Goal: Task Accomplishment & Management: Use online tool/utility

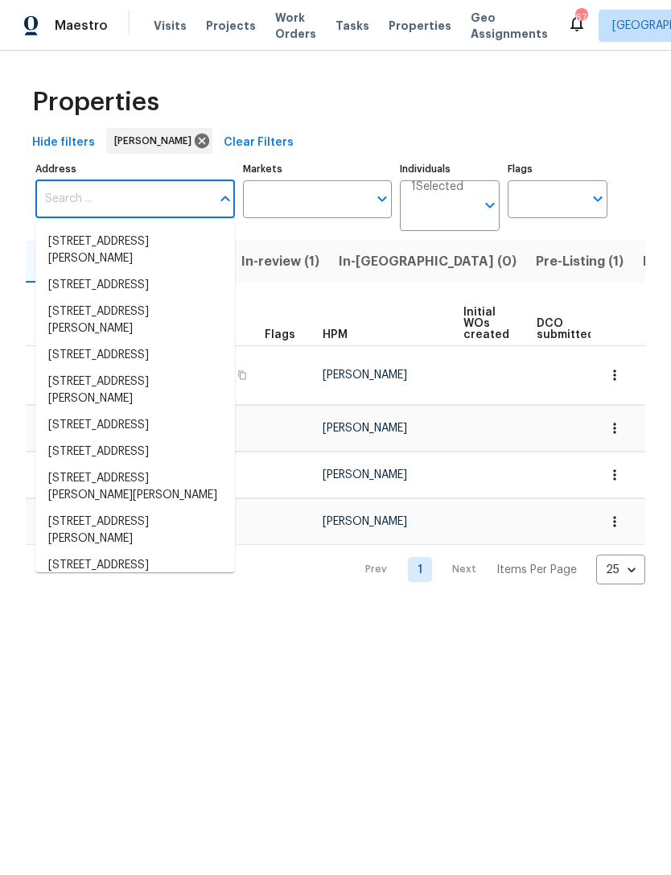
click at [342, 127] on div "Properties" at bounding box center [336, 102] width 620 height 52
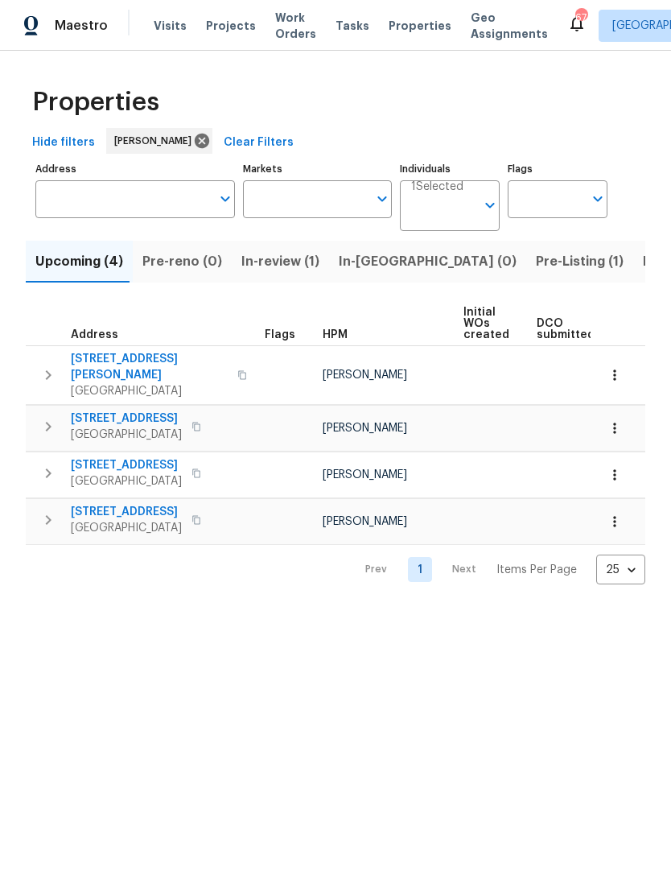
click at [536, 264] on span "Pre-Listing (1)" at bounding box center [580, 261] width 88 height 23
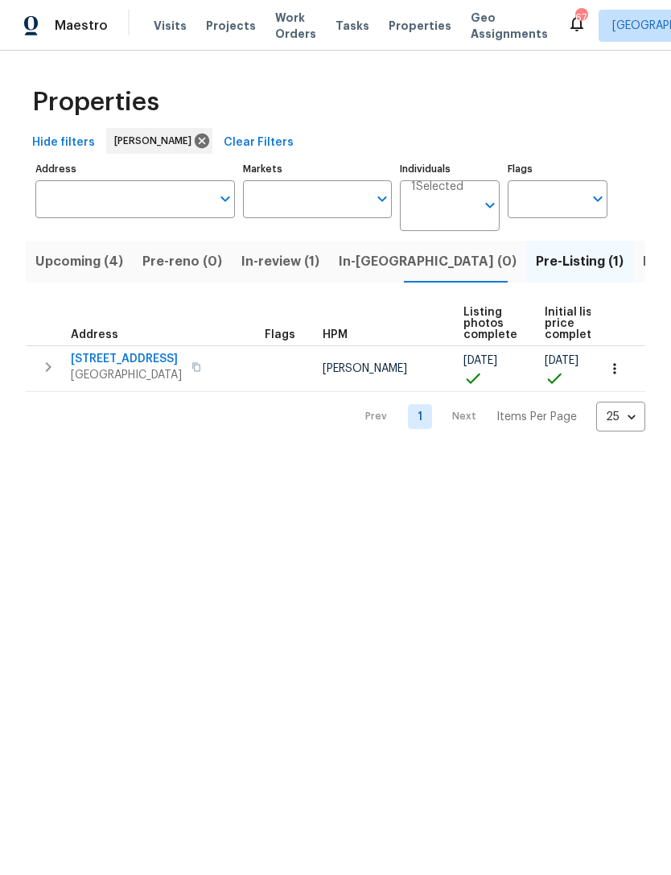
click at [50, 367] on icon "button" at bounding box center [49, 367] width 6 height 10
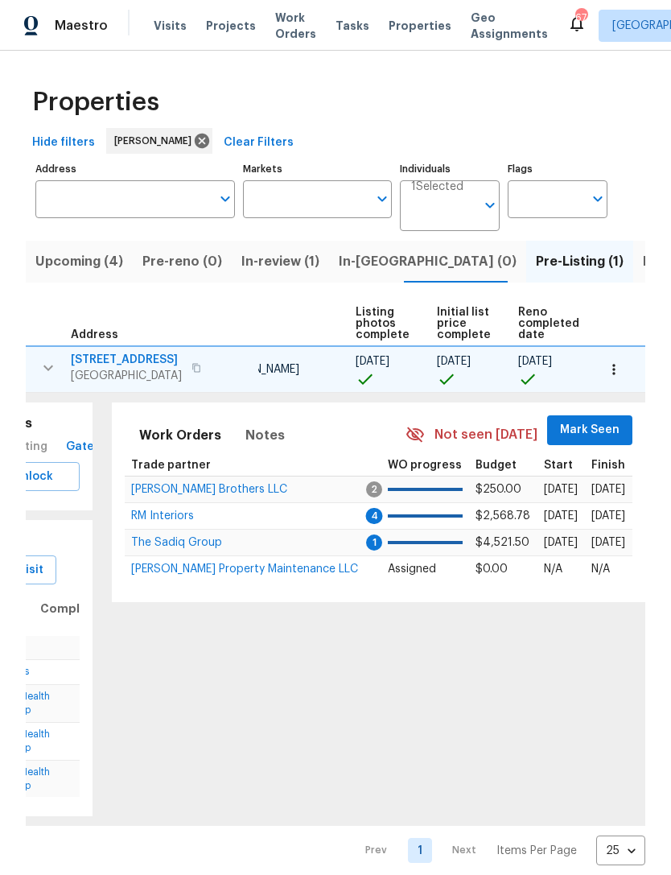
scroll to position [0, 109]
click at [580, 433] on span "Mark Seen" at bounding box center [591, 430] width 60 height 20
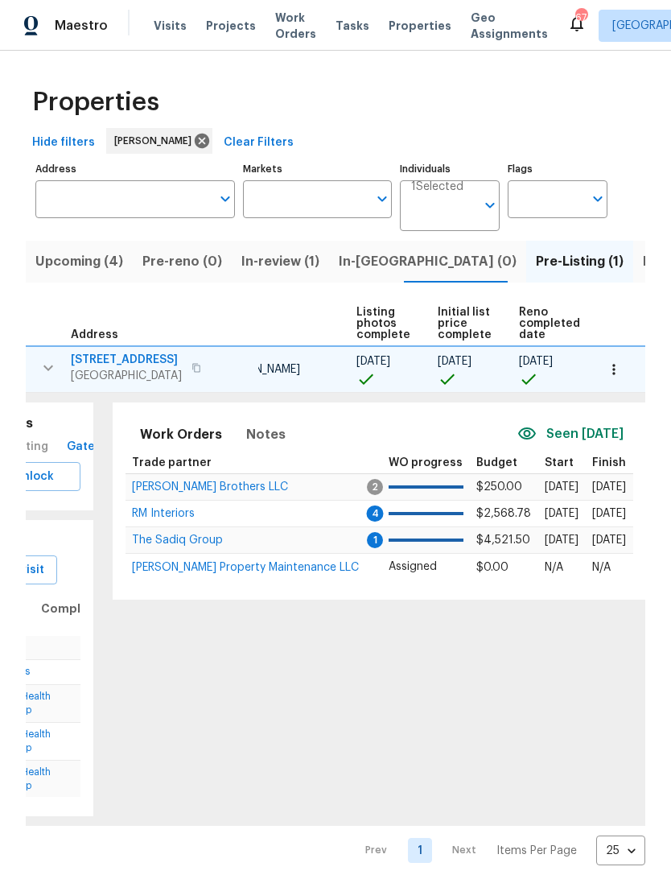
click at [190, 544] on span "The Sadiq Group" at bounding box center [177, 539] width 91 height 11
click at [87, 266] on span "Upcoming (4)" at bounding box center [79, 261] width 88 height 23
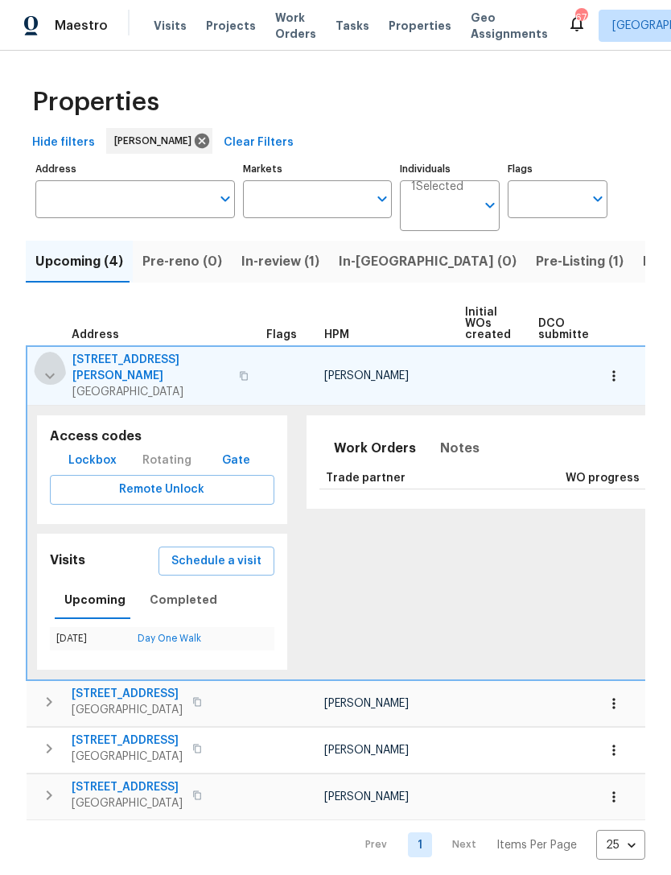
click at [58, 369] on icon "button" at bounding box center [49, 375] width 19 height 19
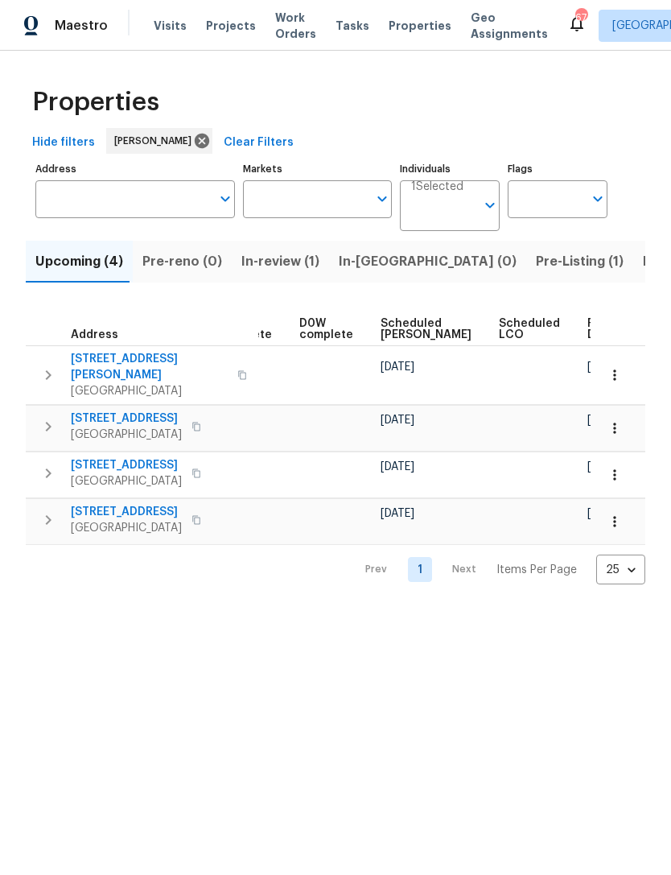
scroll to position [0, 403]
click at [643, 267] on span "Listed (18)" at bounding box center [676, 261] width 67 height 23
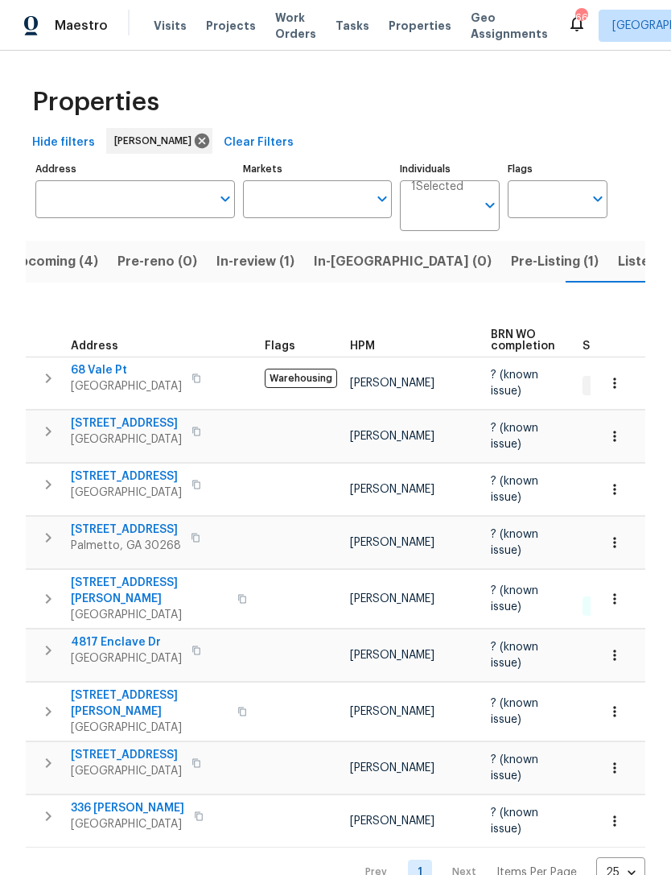
scroll to position [14, 0]
click at [618, 250] on span "Listed (18)" at bounding box center [651, 261] width 67 height 23
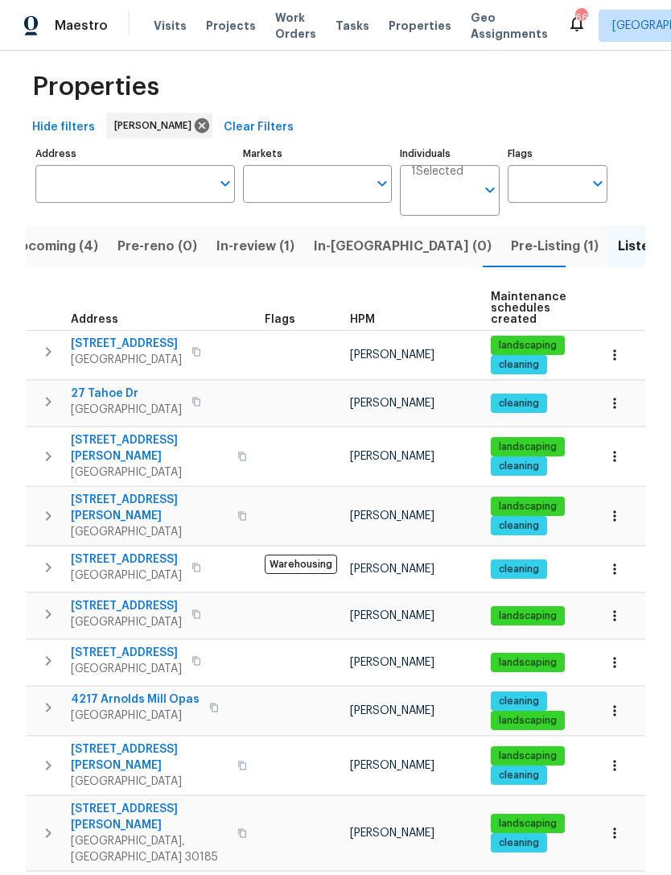
click at [157, 645] on span "121 Northwoods Rd" at bounding box center [126, 653] width 111 height 16
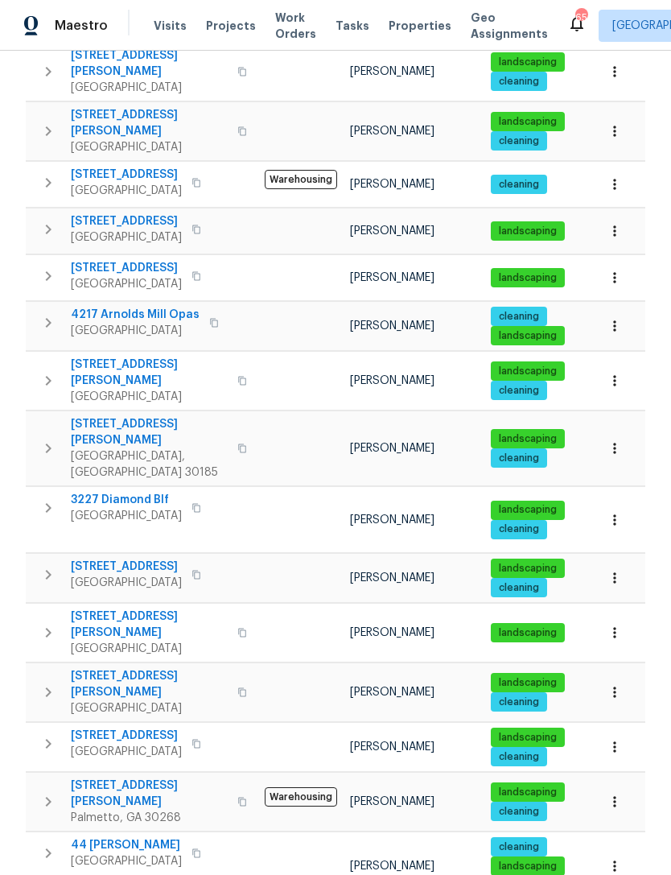
click at [150, 492] on span "3227 Diamond Blf" at bounding box center [126, 500] width 111 height 16
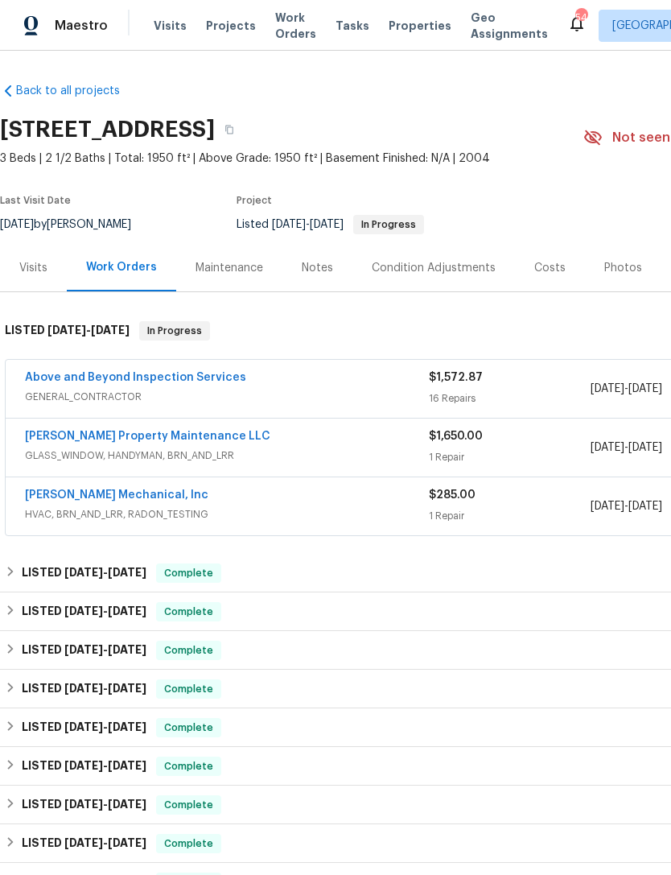
click at [190, 380] on link "Above and Beyond Inspection Services" at bounding box center [135, 377] width 221 height 11
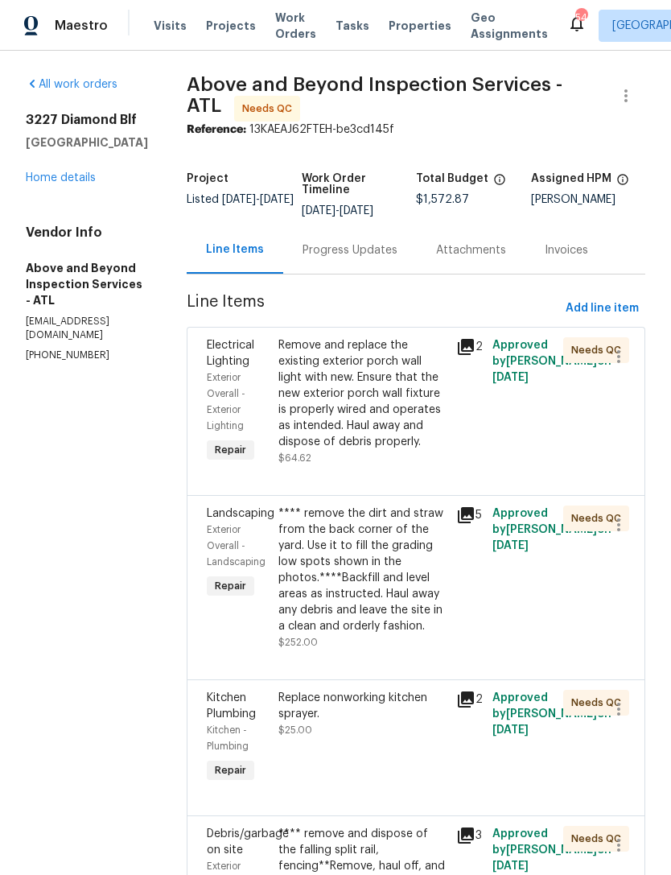
click at [56, 181] on link "Home details" at bounding box center [61, 177] width 70 height 11
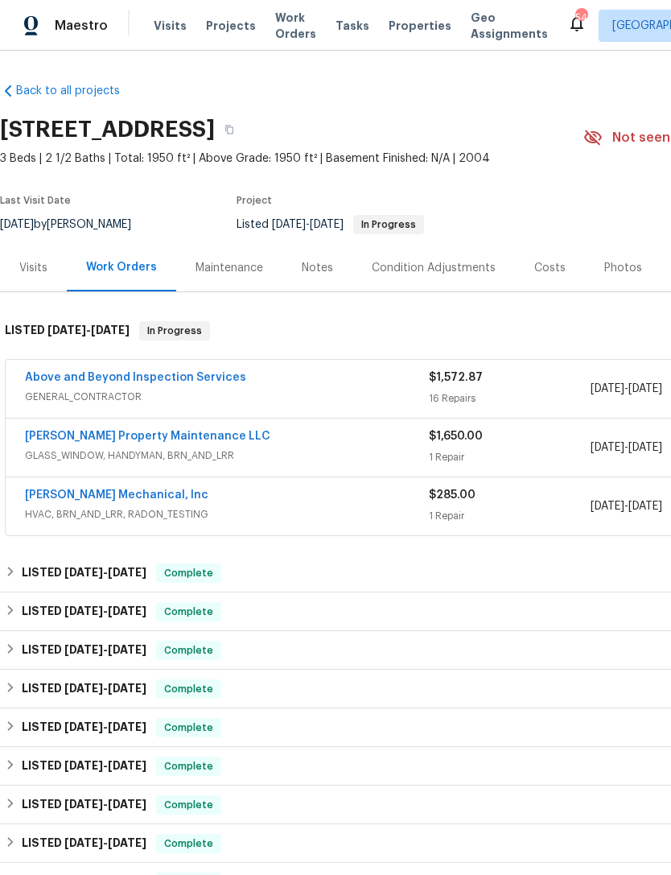
click at [155, 433] on link "Glen Property Maintenance LLC" at bounding box center [147, 436] width 245 height 11
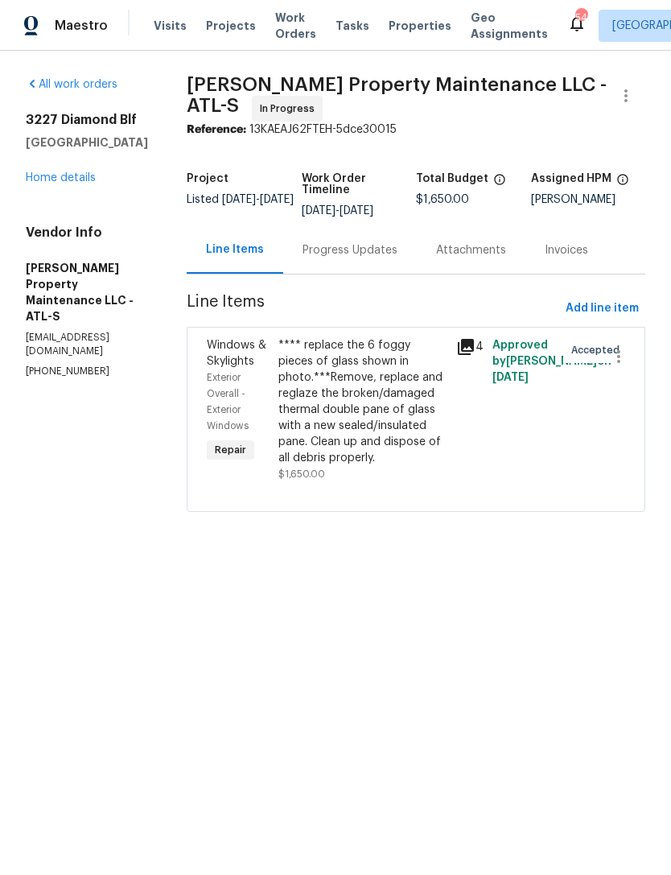
click at [362, 246] on div "Progress Updates" at bounding box center [350, 250] width 95 height 16
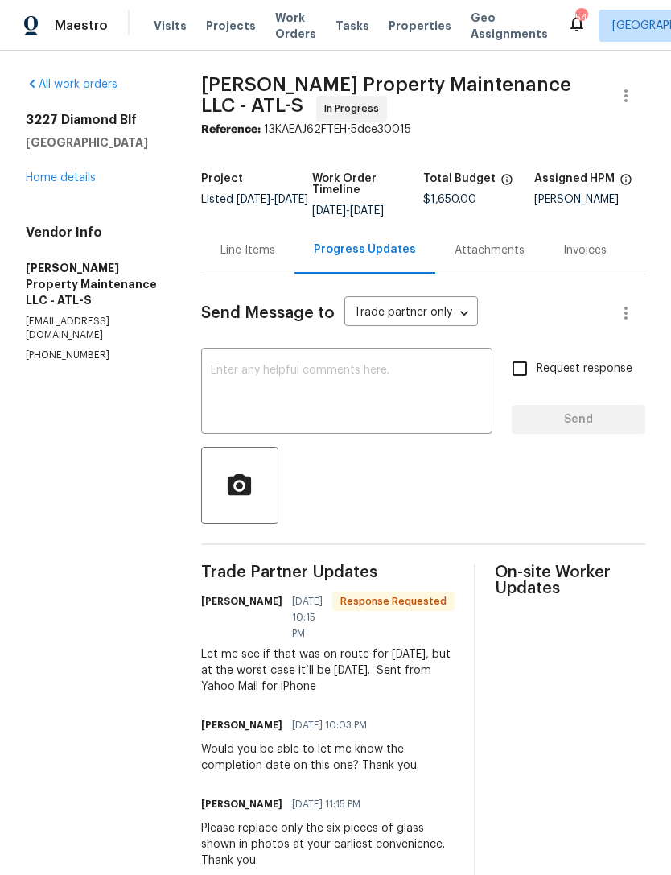
click at [341, 394] on textarea at bounding box center [347, 393] width 272 height 56
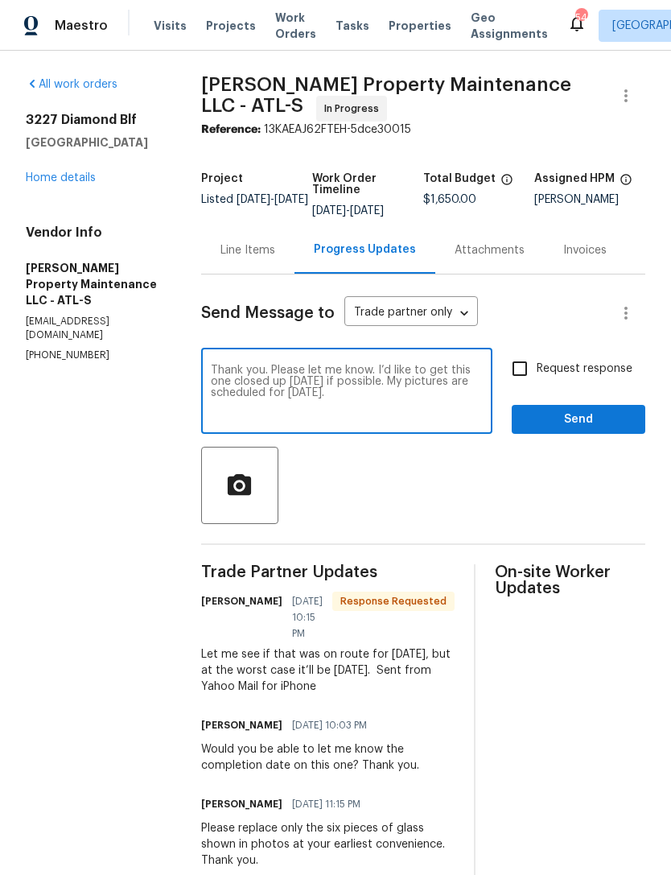
type textarea "Thank you. Please let me know. I’d like to get this one closed up tomorrow if p…"
click at [546, 417] on span "Send" at bounding box center [579, 420] width 108 height 20
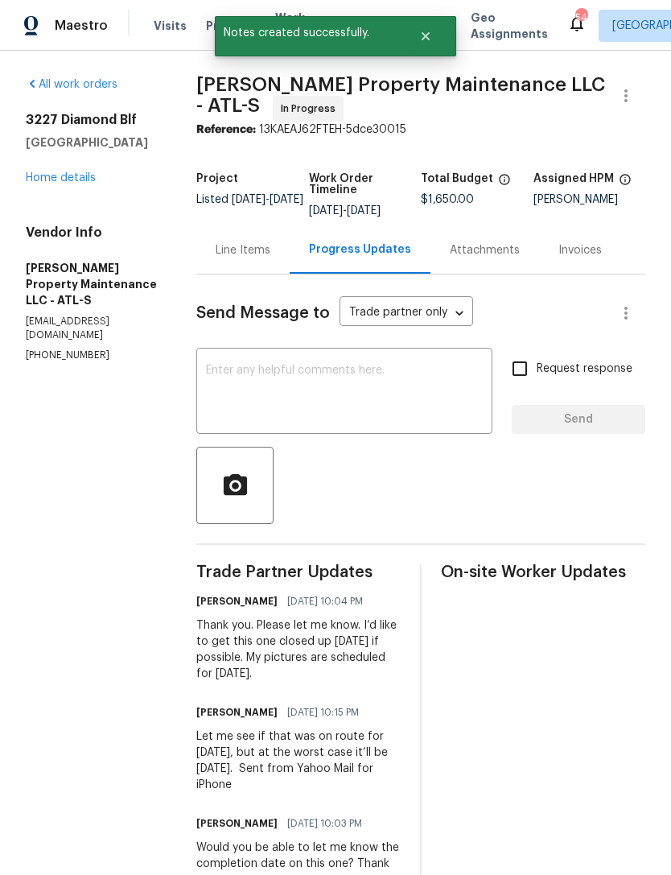
click at [72, 177] on link "Home details" at bounding box center [61, 177] width 70 height 11
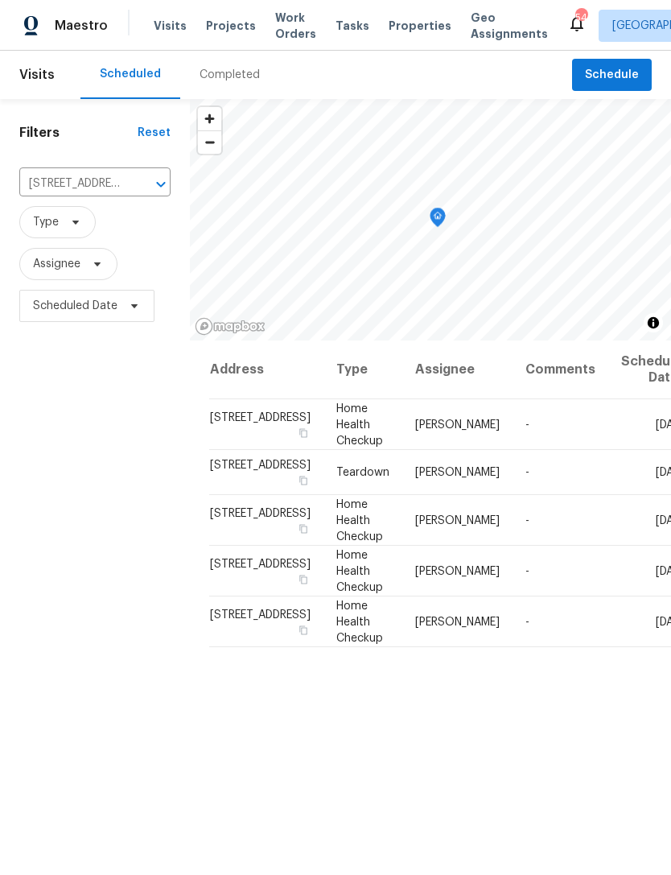
click at [71, 194] on input "[STREET_ADDRESS]" at bounding box center [72, 183] width 106 height 25
type input "3227"
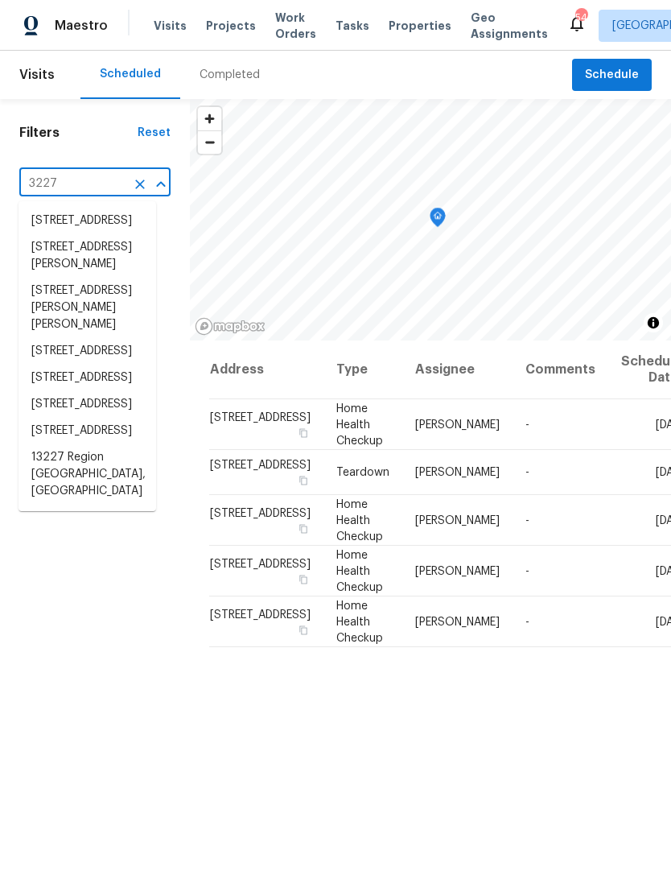
click at [115, 418] on li "[STREET_ADDRESS]" at bounding box center [88, 404] width 138 height 27
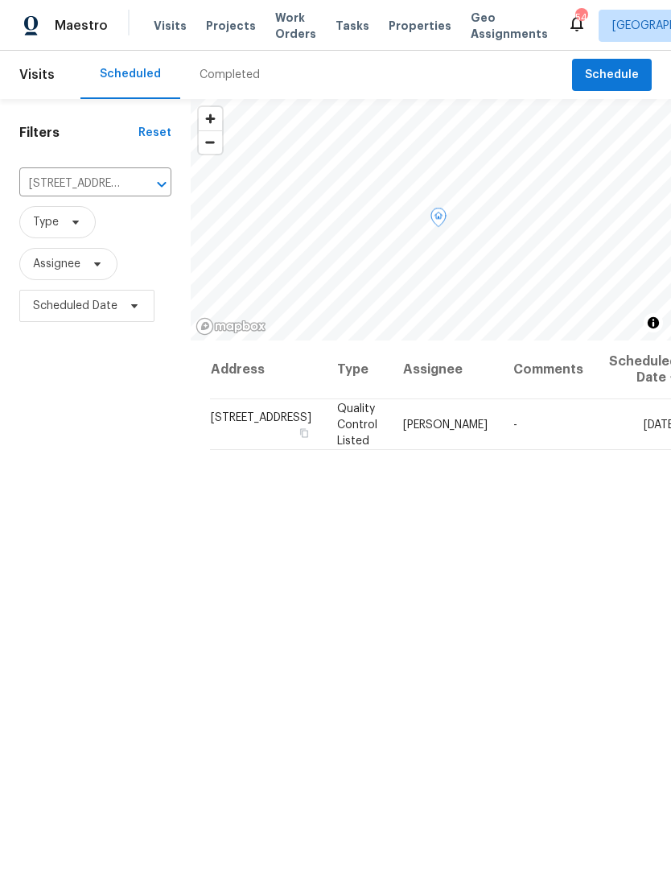
click at [0, 0] on icon at bounding box center [0, 0] width 0 height 0
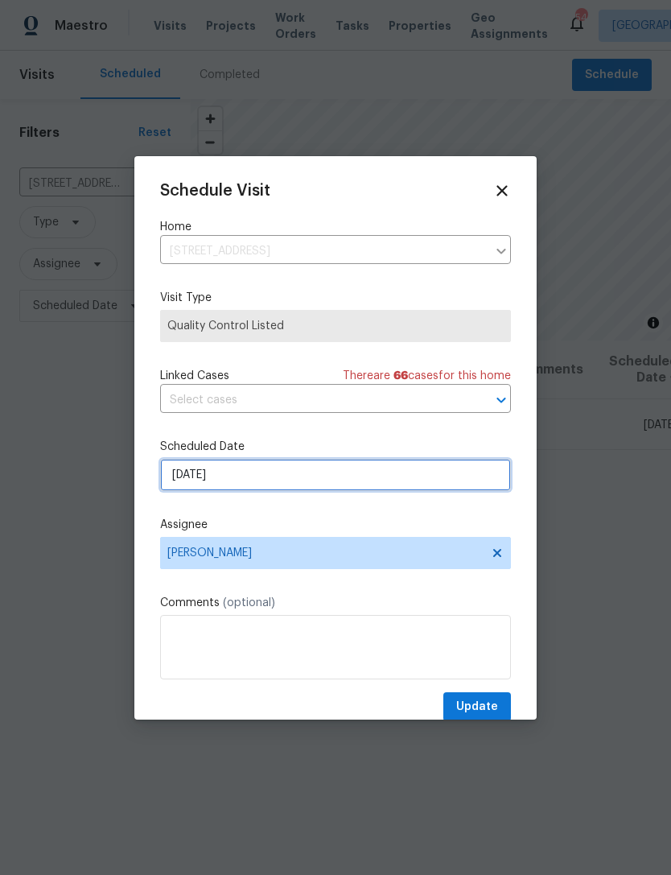
click at [448, 475] on input "8/19/2025" at bounding box center [335, 475] width 351 height 32
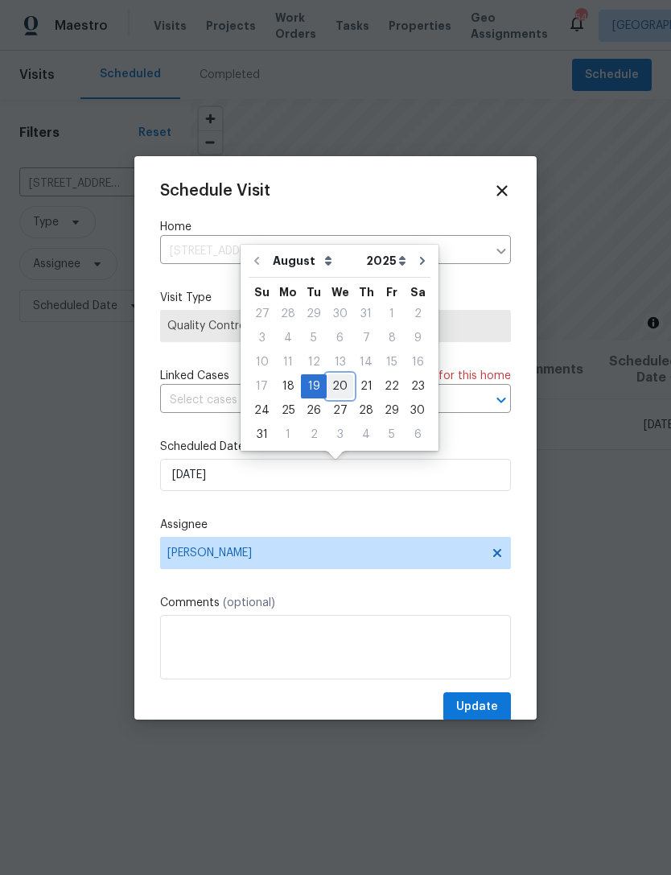
click at [340, 387] on div "20" at bounding box center [340, 386] width 27 height 23
type input "8/20/2025"
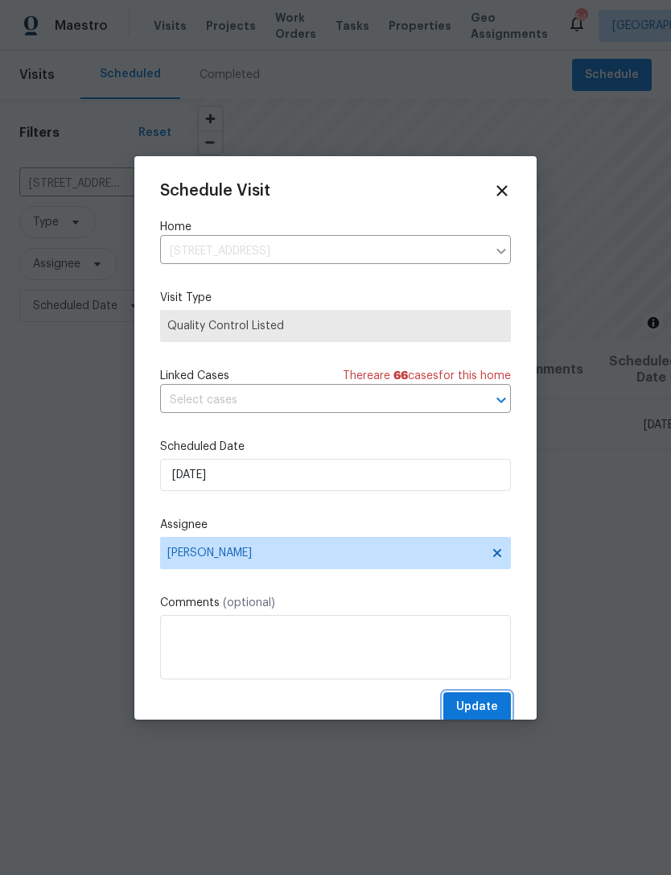
click at [478, 695] on button "Update" at bounding box center [477, 707] width 68 height 30
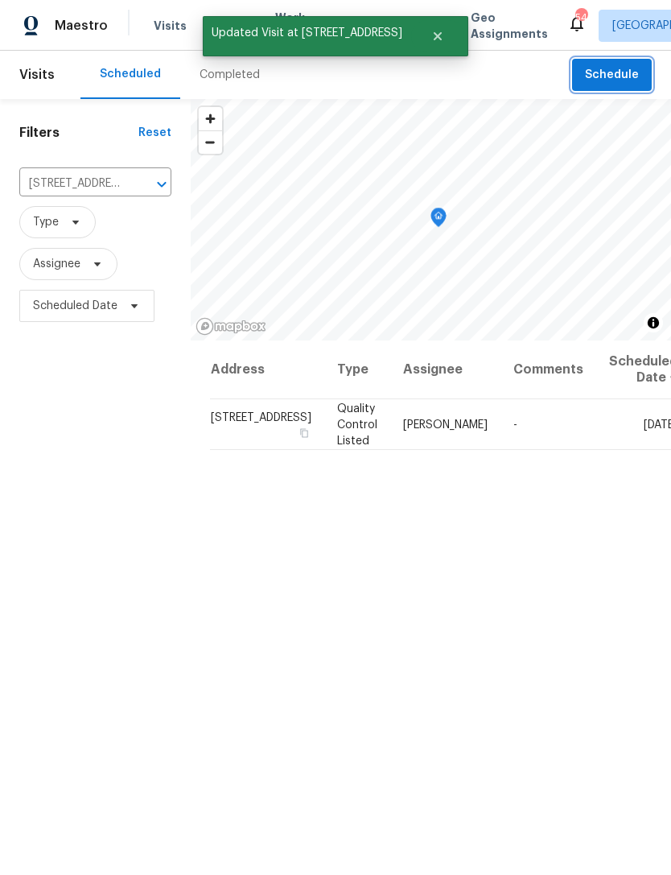
click at [617, 78] on span "Schedule" at bounding box center [612, 75] width 54 height 20
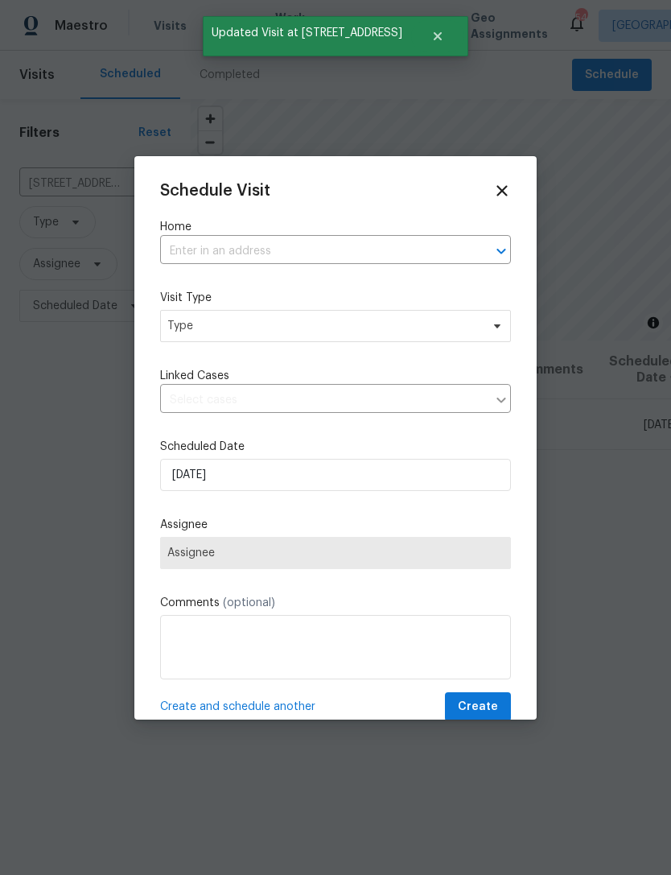
click at [346, 245] on input "text" at bounding box center [313, 251] width 306 height 25
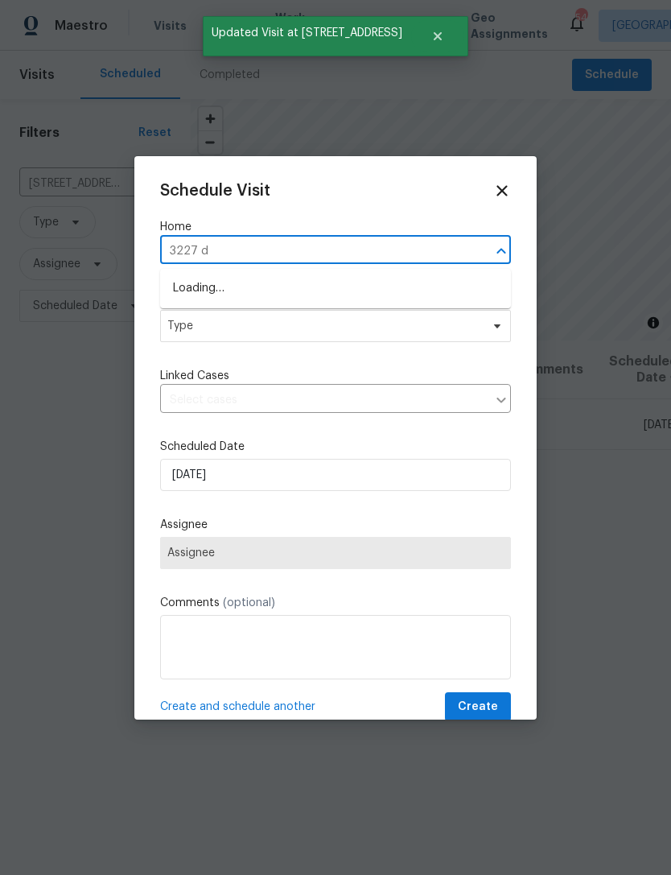
type input "3227 di"
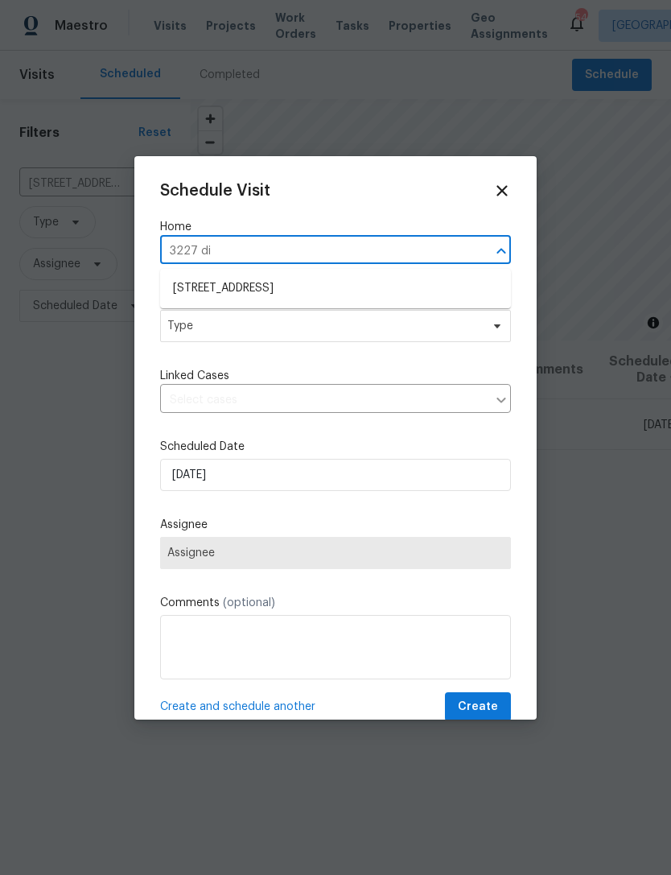
click at [320, 285] on li "[STREET_ADDRESS]" at bounding box center [335, 288] width 351 height 27
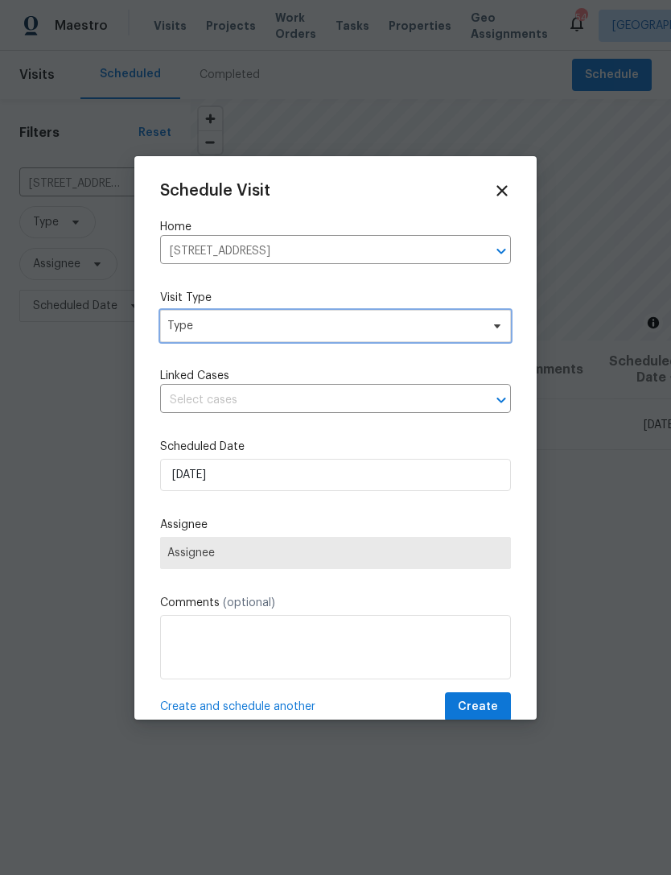
click at [410, 328] on span "Type" at bounding box center [323, 326] width 313 height 16
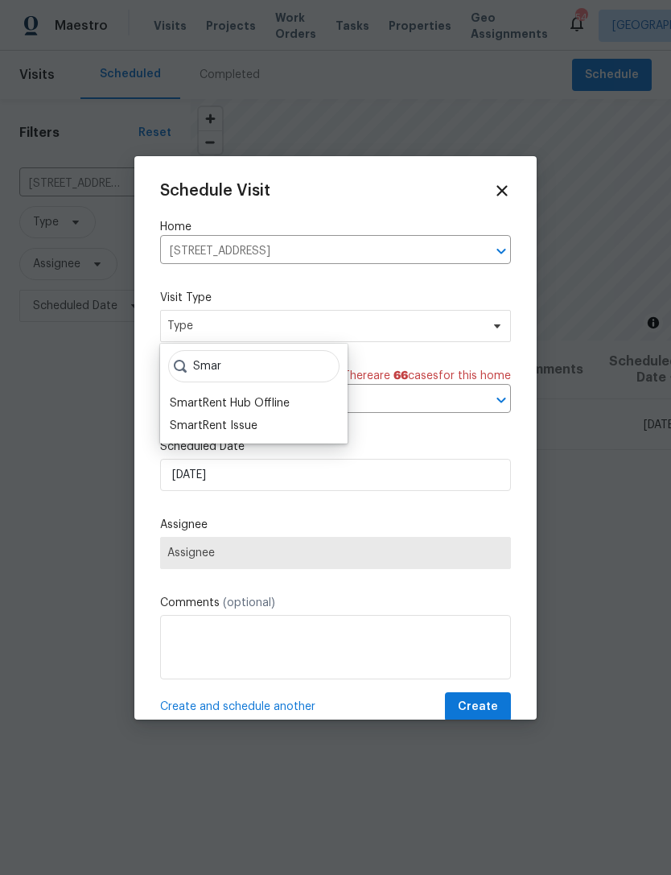
type input "Smar"
click at [255, 424] on div "SmartRent Issue" at bounding box center [214, 426] width 88 height 16
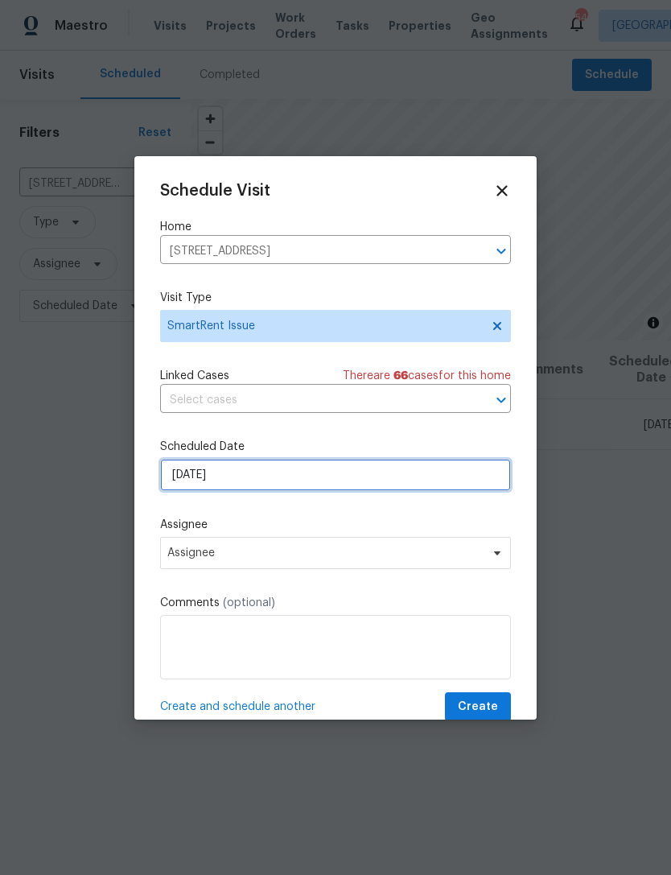
click at [353, 477] on input "[DATE]" at bounding box center [335, 475] width 351 height 32
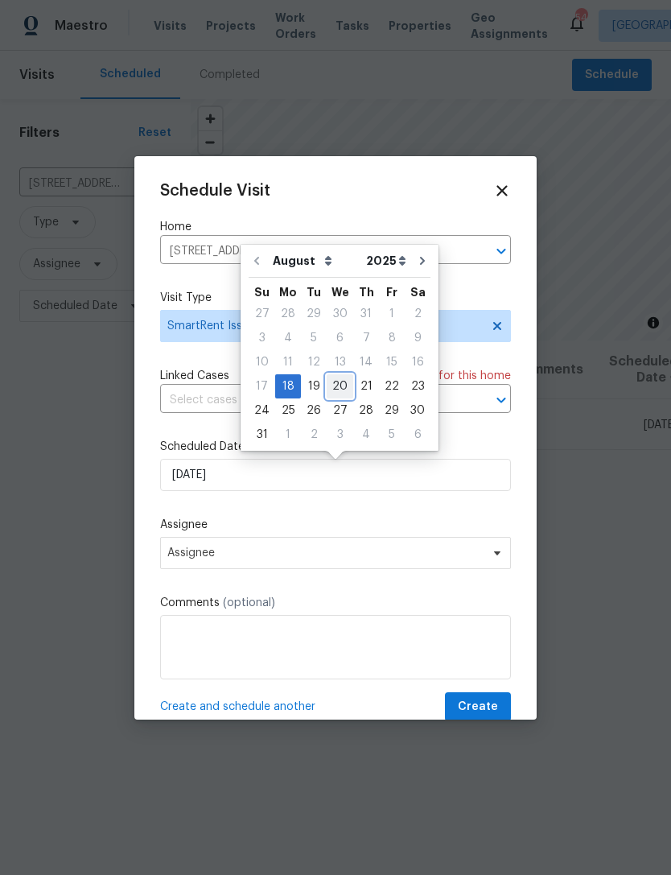
click at [333, 387] on div "20" at bounding box center [340, 386] width 27 height 23
type input "8/20/2025"
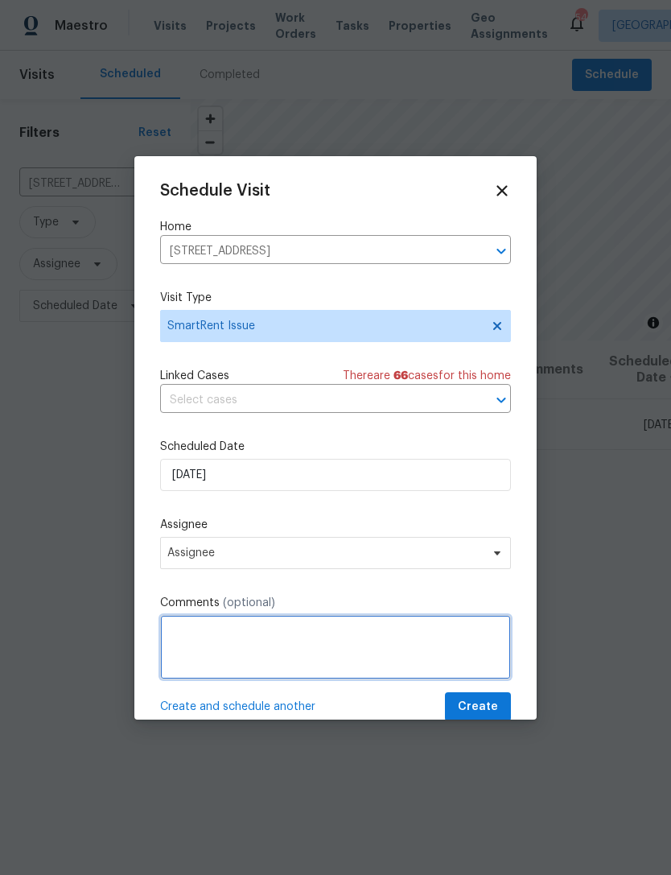
click at [336, 659] on textarea at bounding box center [335, 647] width 351 height 64
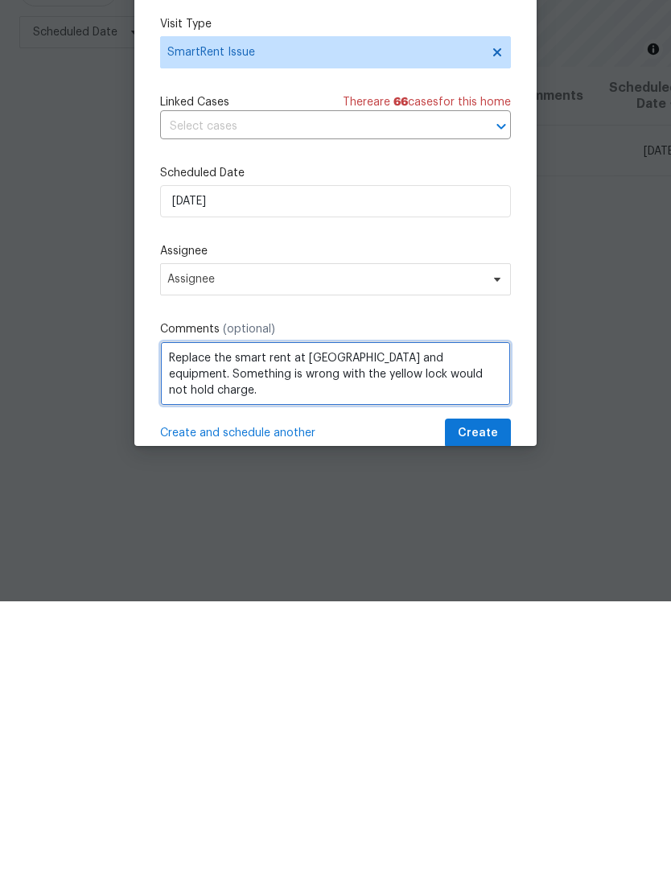
click at [285, 615] on textarea "Replace the smart rent at Yale lock and equipment. Something is wrong with the …" at bounding box center [335, 647] width 351 height 64
click at [347, 615] on textarea "Replace the smart rent at Yale lock and equipment. Something is wrong with the …" at bounding box center [335, 647] width 351 height 64
click at [324, 615] on textarea "Replace the smart rent at Yale lock and equipment. Something is wrong with the …" at bounding box center [335, 647] width 351 height 64
type textarea "Replace the smart rent at Yale lock and equipment. Something is wrong with the …"
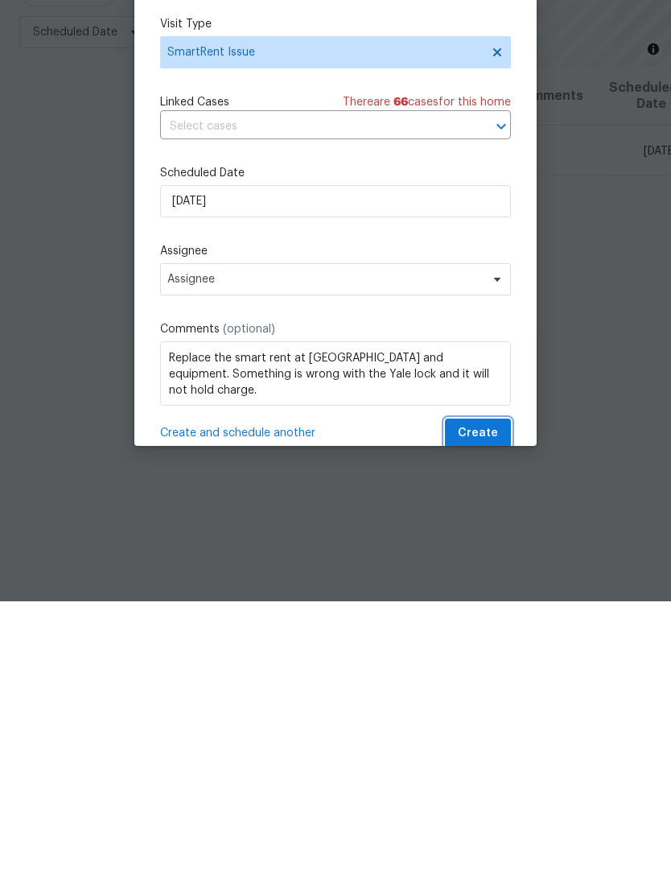
click at [481, 697] on span "Create" at bounding box center [478, 707] width 40 height 20
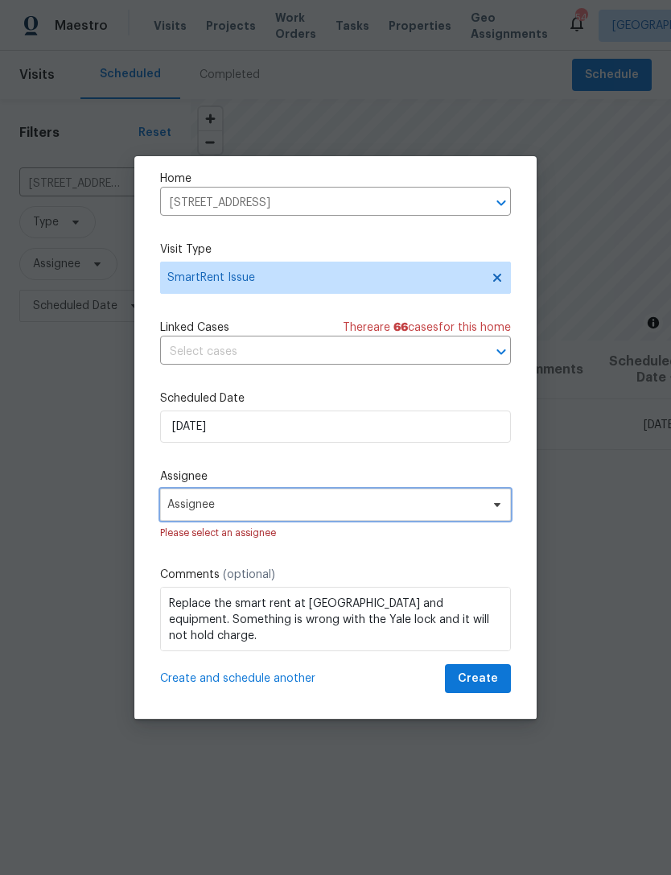
click at [430, 500] on span "Assignee" at bounding box center [325, 504] width 316 height 13
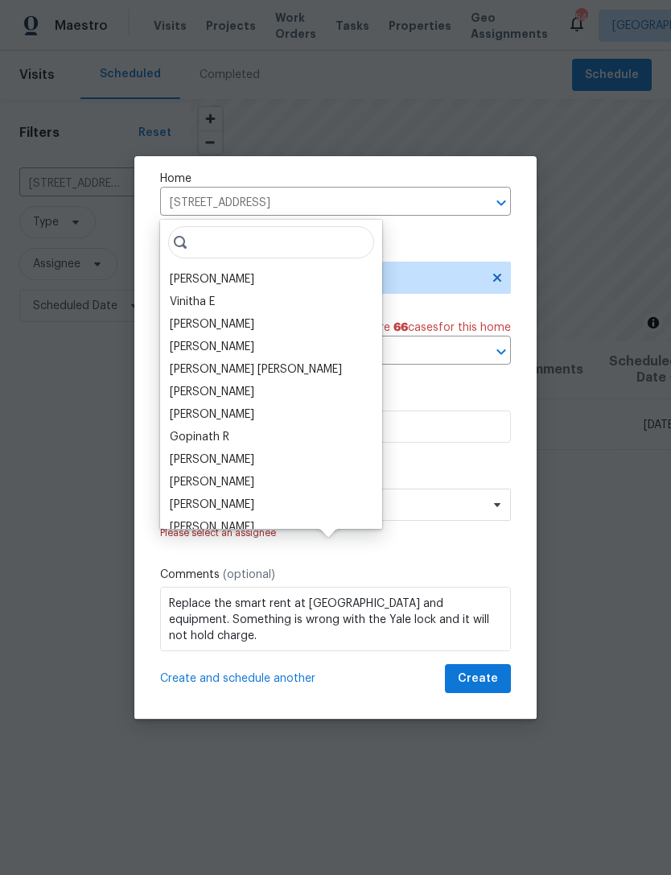
click at [258, 268] on div "[PERSON_NAME]" at bounding box center [271, 279] width 212 height 23
click at [245, 271] on div "[PERSON_NAME]" at bounding box center [212, 279] width 85 height 16
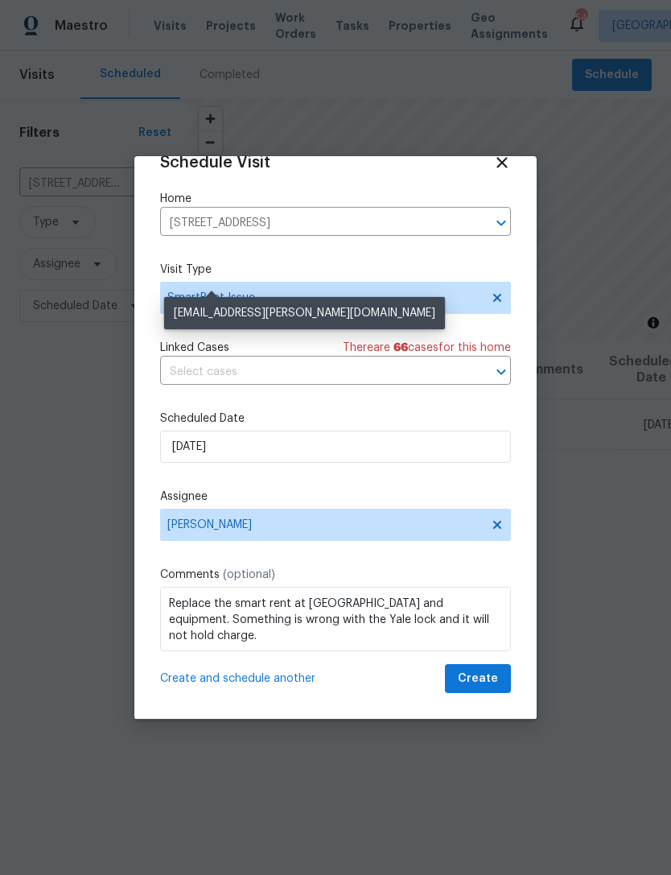
scroll to position [31, 0]
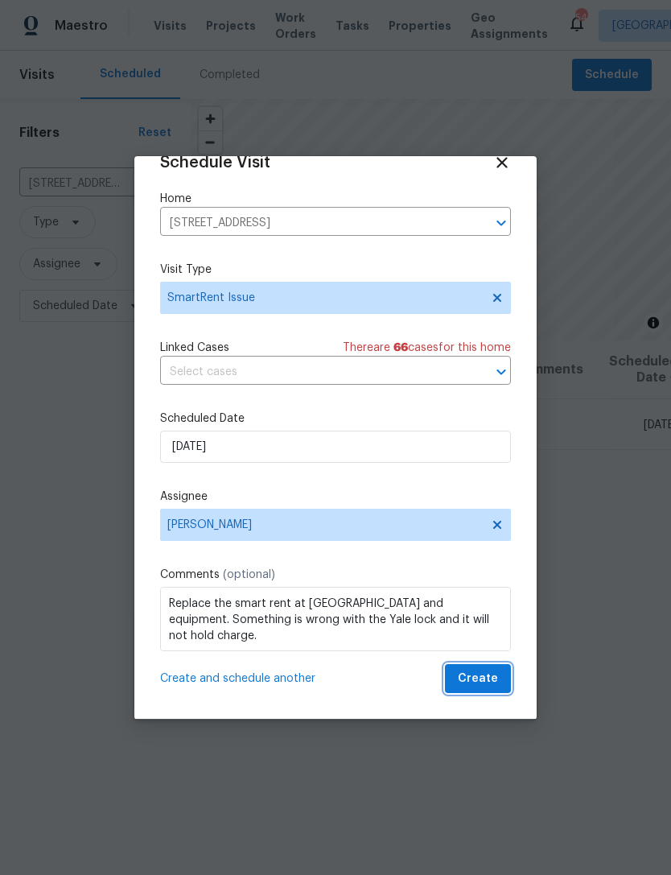
click at [481, 678] on span "Create" at bounding box center [478, 679] width 40 height 20
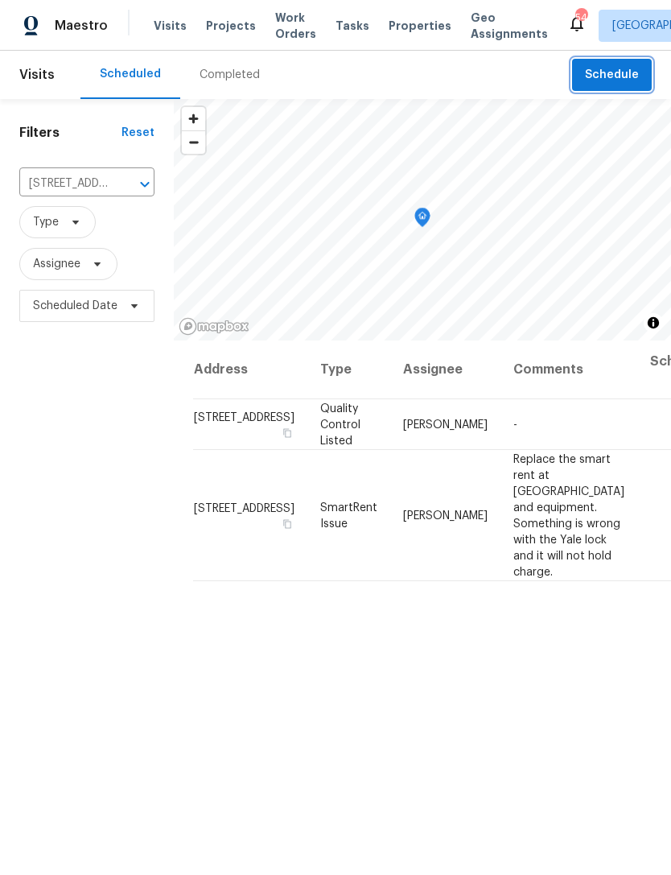
click at [619, 70] on span "Schedule" at bounding box center [612, 75] width 54 height 20
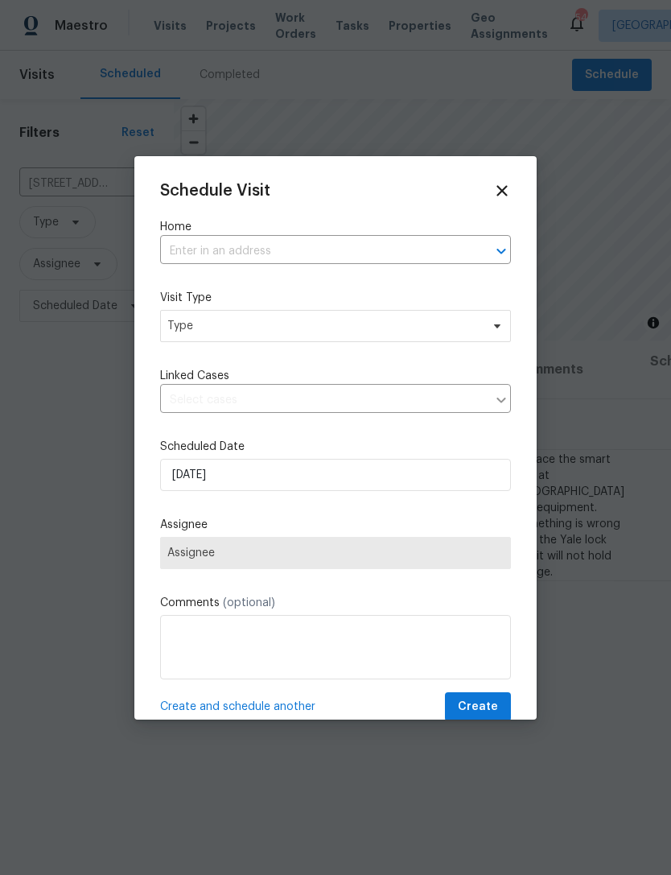
click at [311, 246] on input "text" at bounding box center [313, 251] width 306 height 25
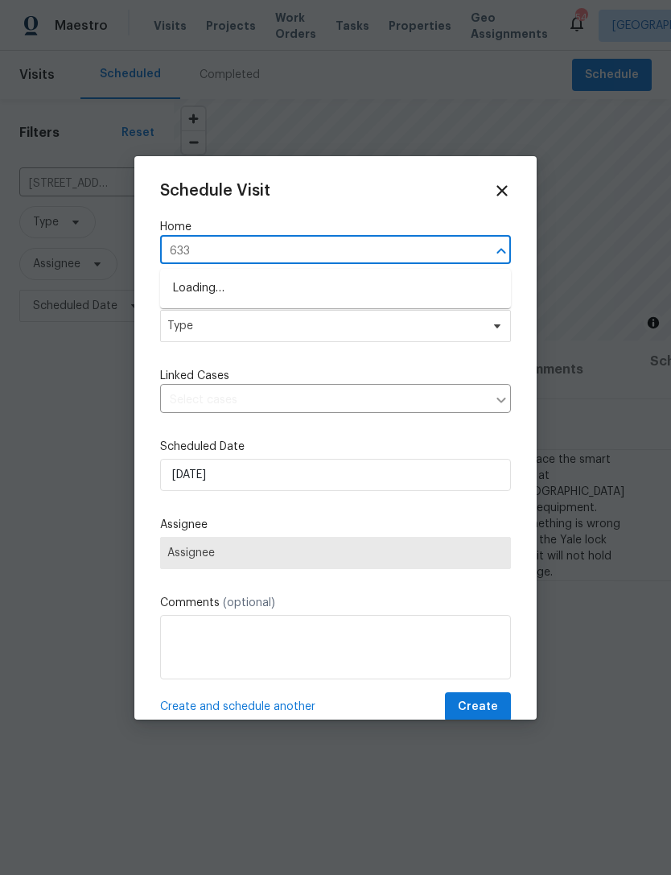
type input "6338"
click at [336, 324] on li "6338 Hickory Lane Cir, Union City, GA 30291" at bounding box center [335, 315] width 351 height 27
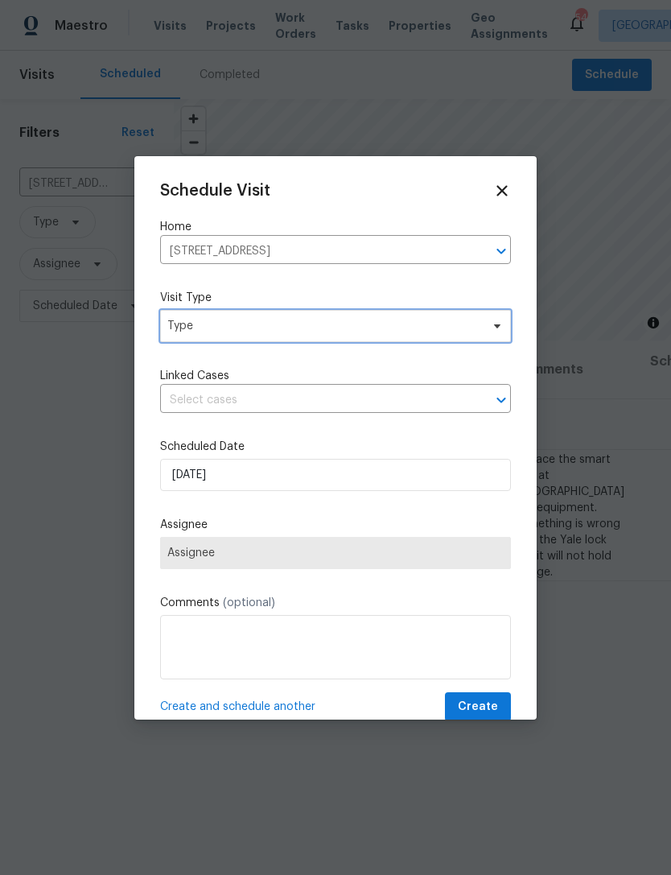
click at [351, 342] on span "Type" at bounding box center [335, 326] width 351 height 32
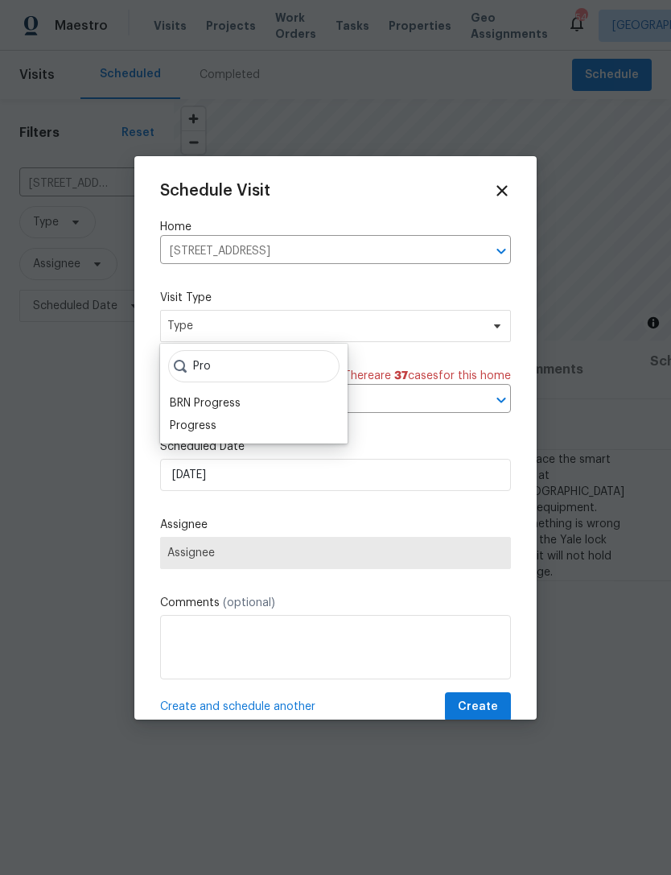
type input "Pro"
click at [215, 430] on div "Progress" at bounding box center [193, 426] width 47 height 16
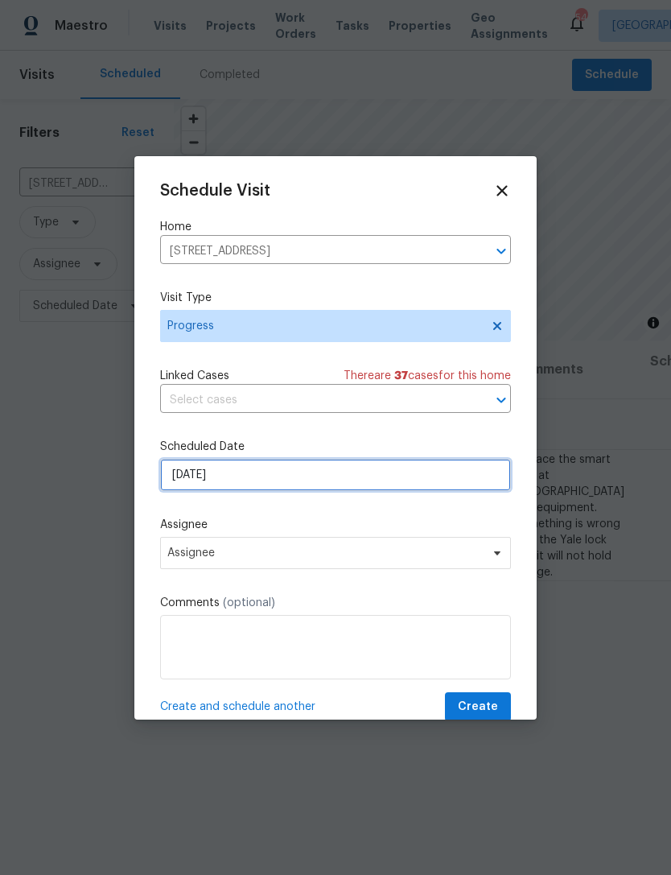
click at [328, 485] on input "[DATE]" at bounding box center [335, 475] width 351 height 32
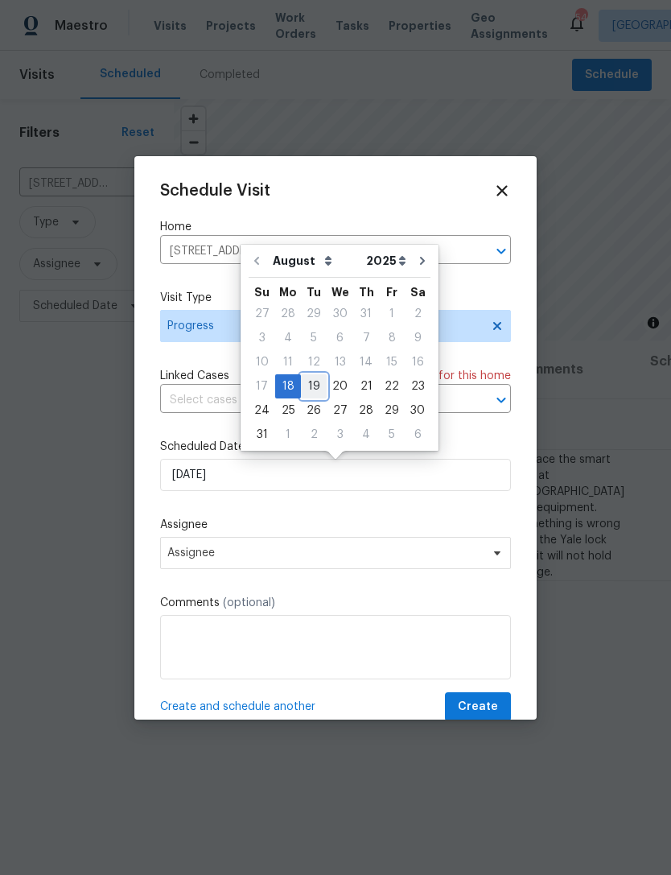
click at [308, 390] on div "19" at bounding box center [314, 386] width 26 height 23
type input "8/19/2025"
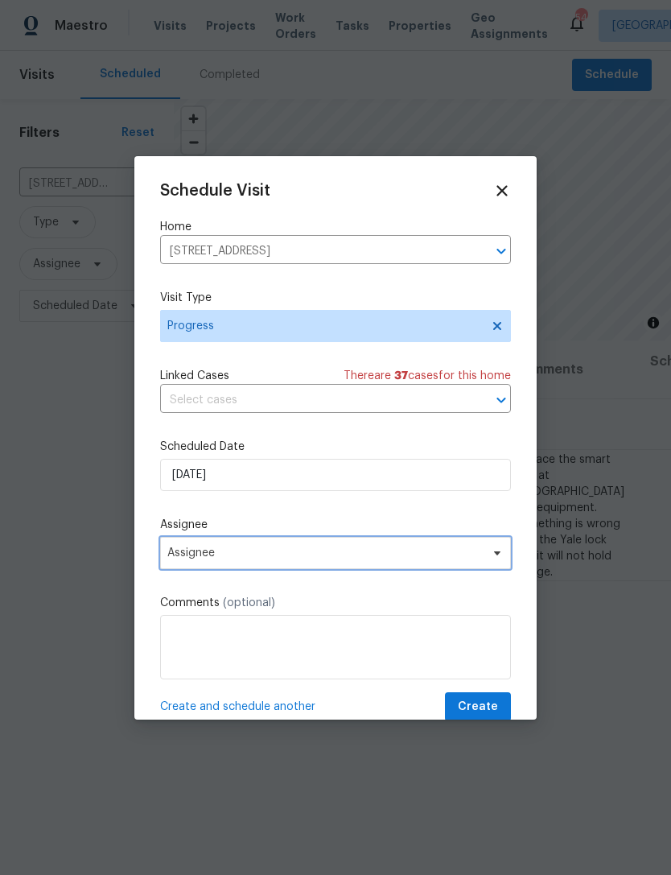
click at [362, 551] on span "Assignee" at bounding box center [325, 553] width 316 height 13
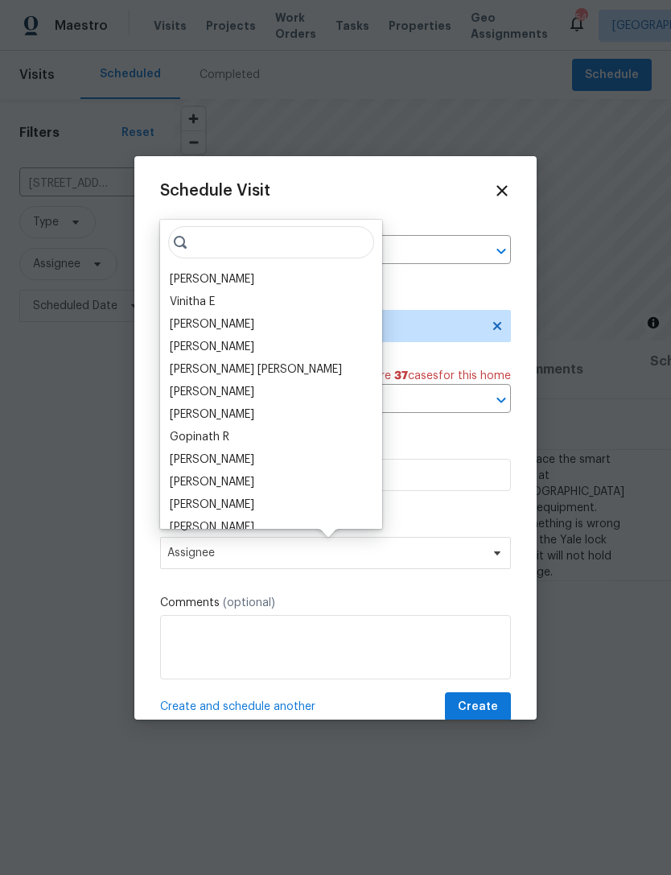
click at [250, 275] on div "[PERSON_NAME]" at bounding box center [212, 279] width 85 height 16
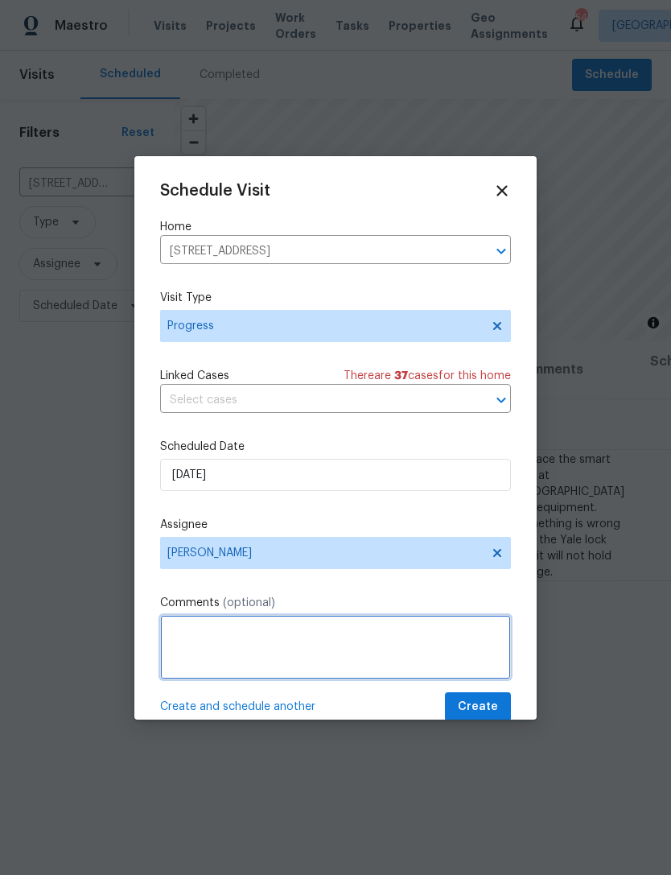
click at [356, 655] on textarea at bounding box center [335, 647] width 351 height 64
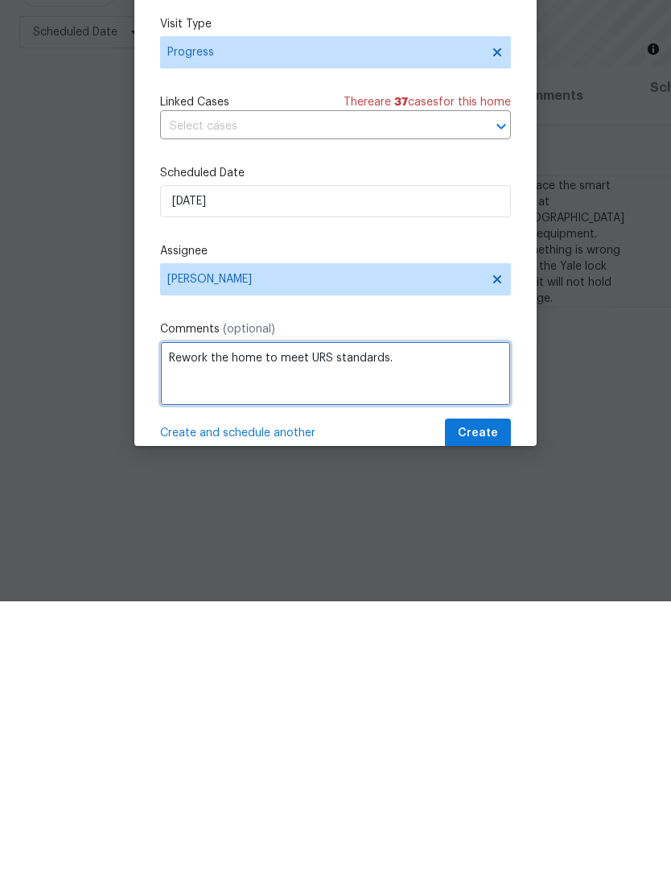
type textarea "Rework the home to meet URS standards."
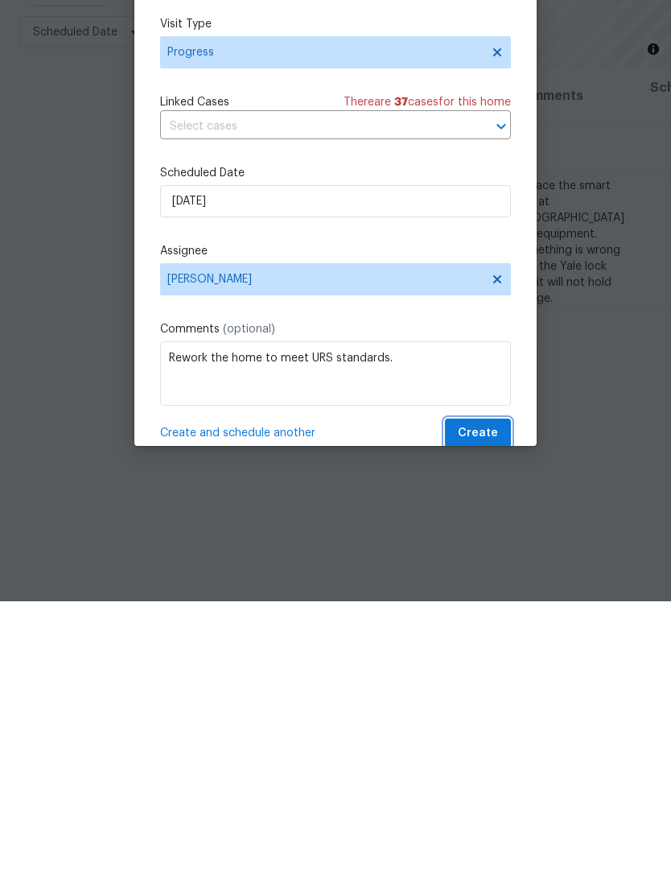
click at [484, 697] on span "Create" at bounding box center [478, 707] width 40 height 20
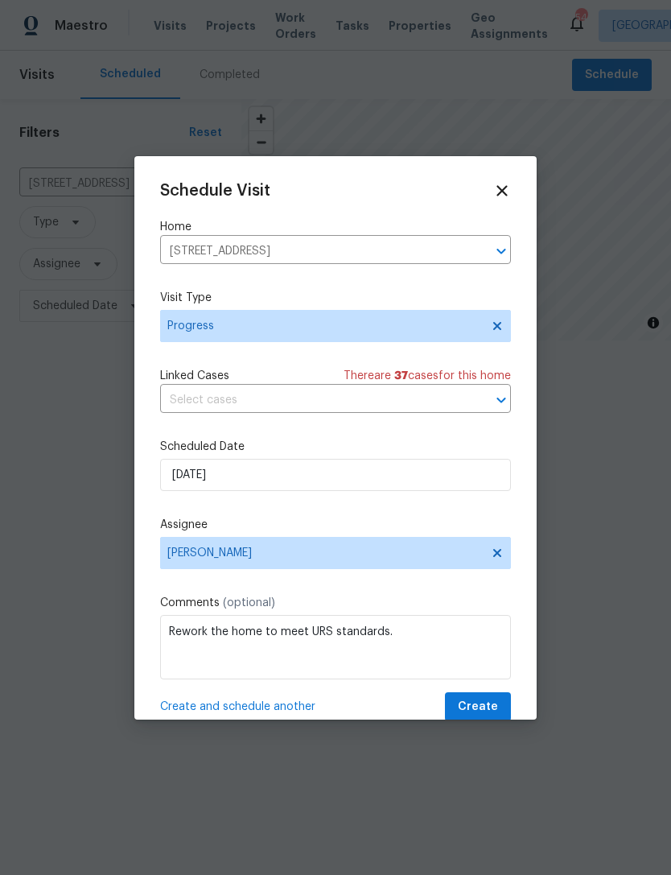
scroll to position [0, 0]
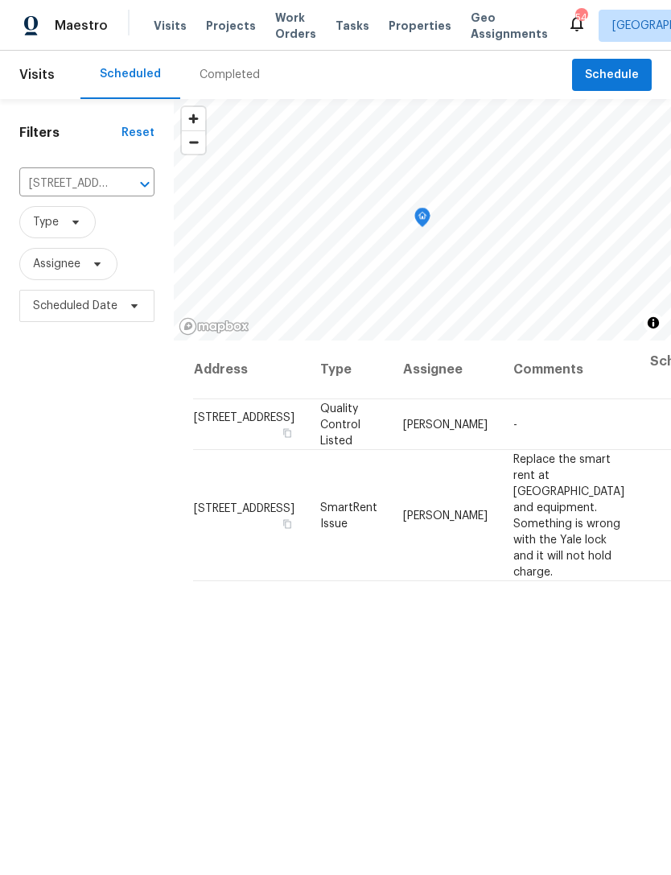
click at [105, 179] on input "[STREET_ADDRESS]" at bounding box center [64, 183] width 90 height 25
type input "68 val"
click at [116, 231] on li "68 Vale Pt, Newnan, GA 30265" at bounding box center [86, 221] width 134 height 27
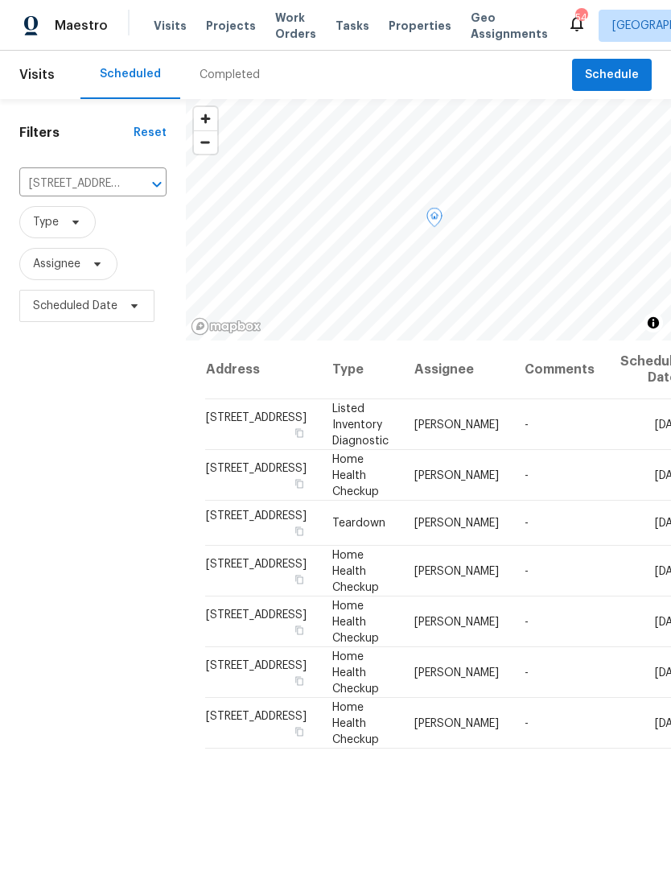
click at [0, 0] on icon at bounding box center [0, 0] width 0 height 0
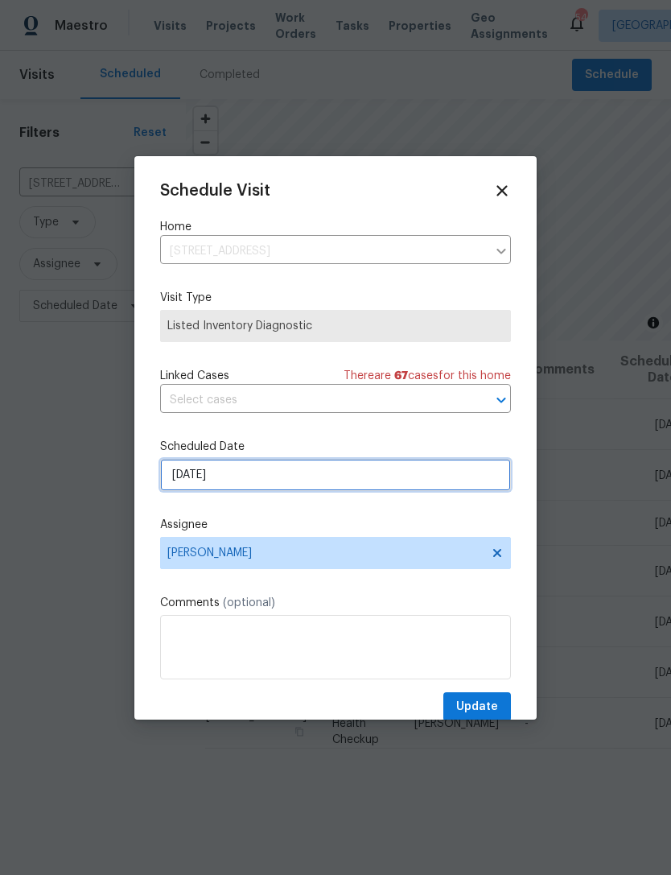
click at [423, 468] on input "8/19/2025" at bounding box center [335, 475] width 351 height 32
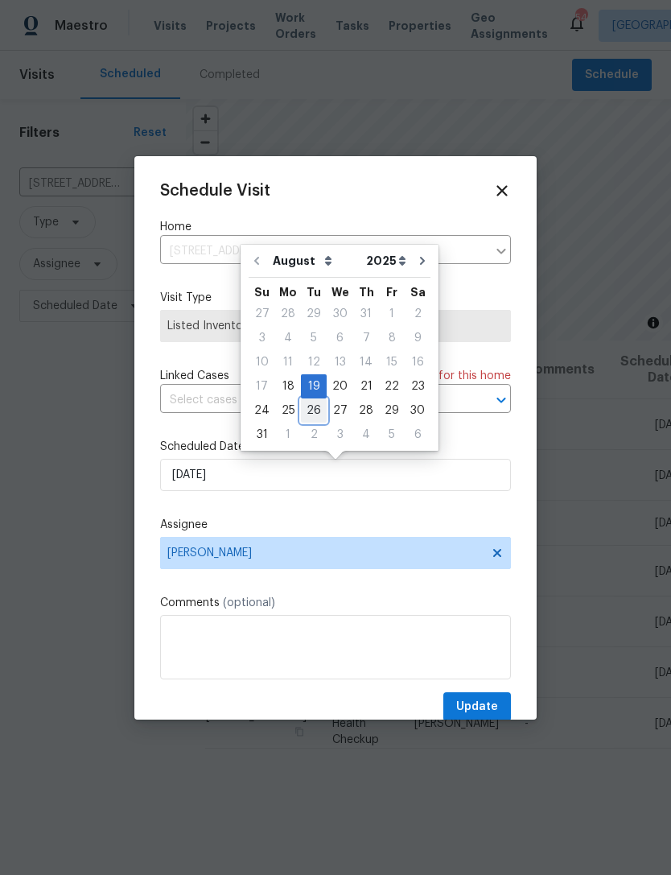
click at [307, 410] on div "26" at bounding box center [314, 410] width 26 height 23
type input "8/26/2025"
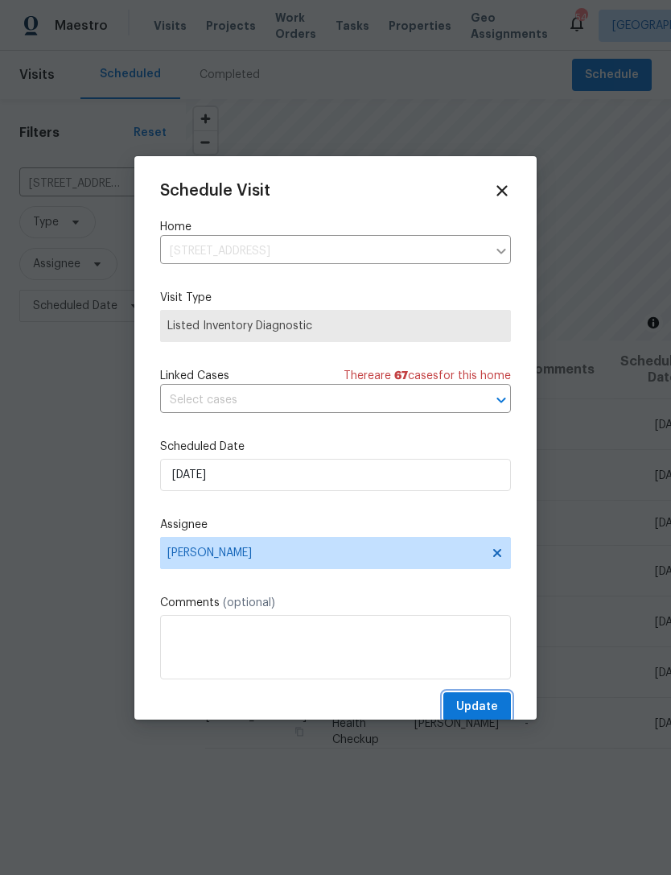
click at [485, 704] on span "Update" at bounding box center [477, 707] width 42 height 20
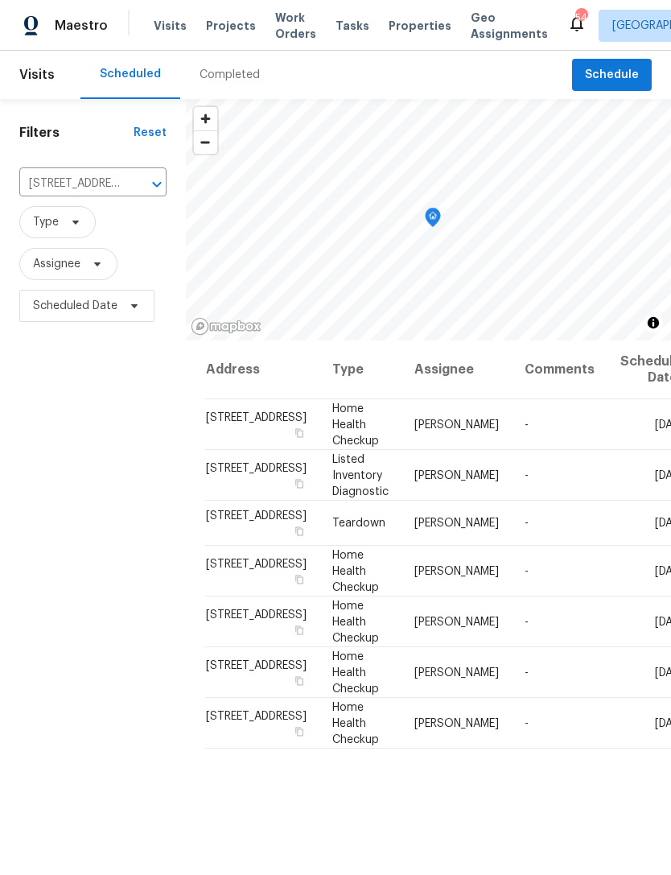
click at [125, 186] on div at bounding box center [146, 184] width 42 height 23
type input "4817 enc"
click at [122, 229] on li "4817 Enclave Dr, Union City, GA 30291" at bounding box center [88, 221] width 138 height 27
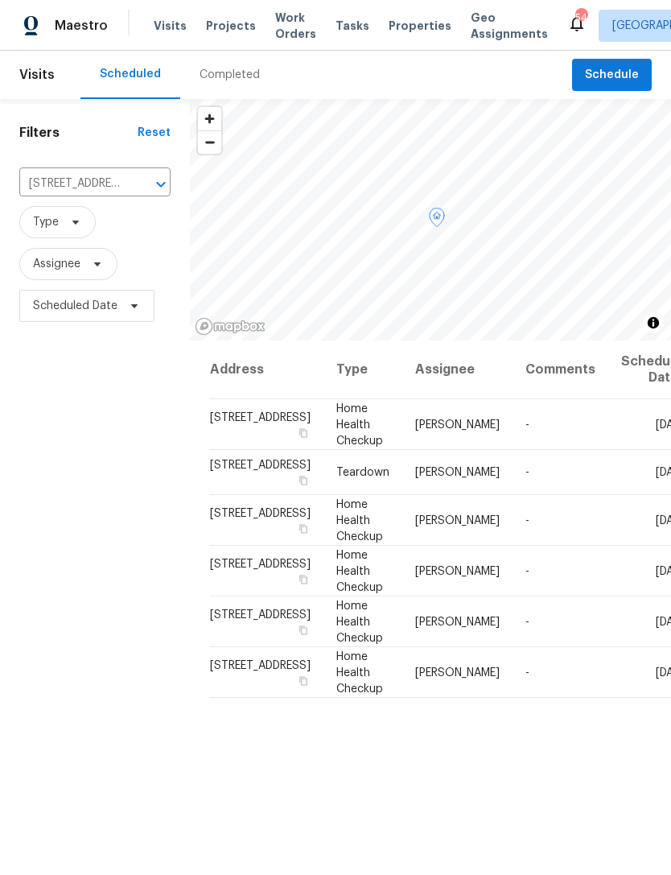
click at [0, 0] on icon at bounding box center [0, 0] width 0 height 0
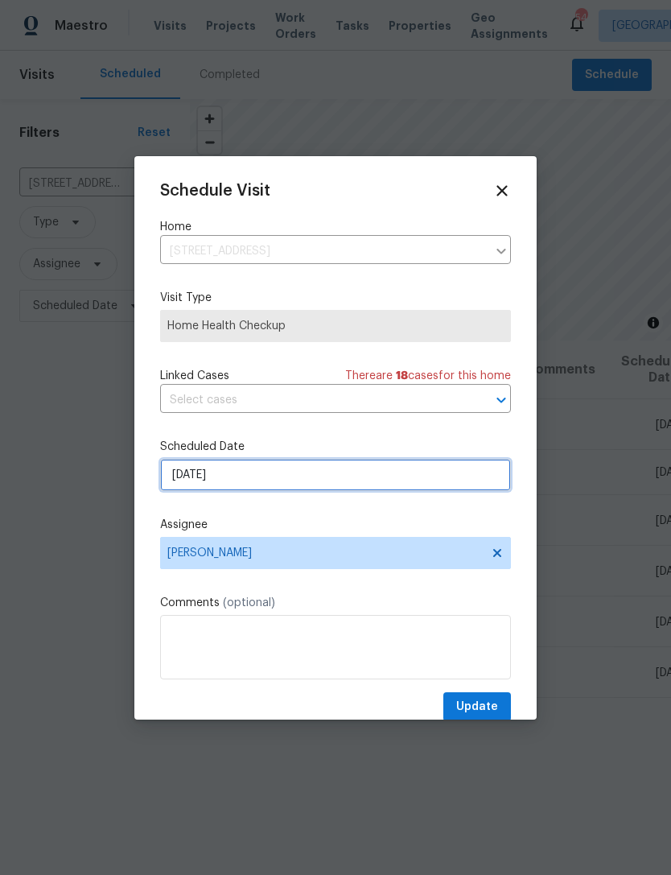
click at [362, 481] on input "[DATE]" at bounding box center [335, 475] width 351 height 32
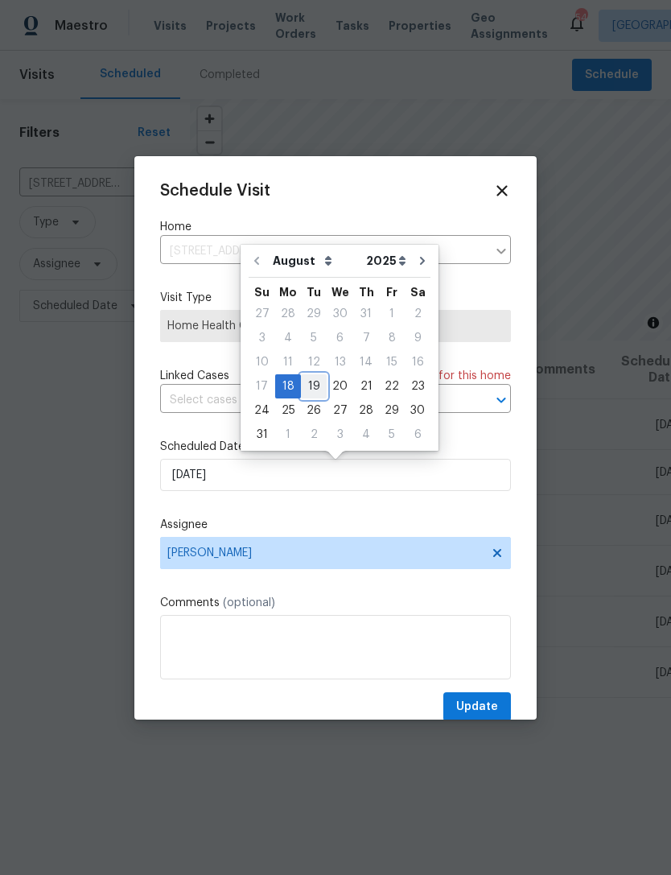
click at [311, 384] on div "19" at bounding box center [314, 386] width 26 height 23
type input "8/19/2025"
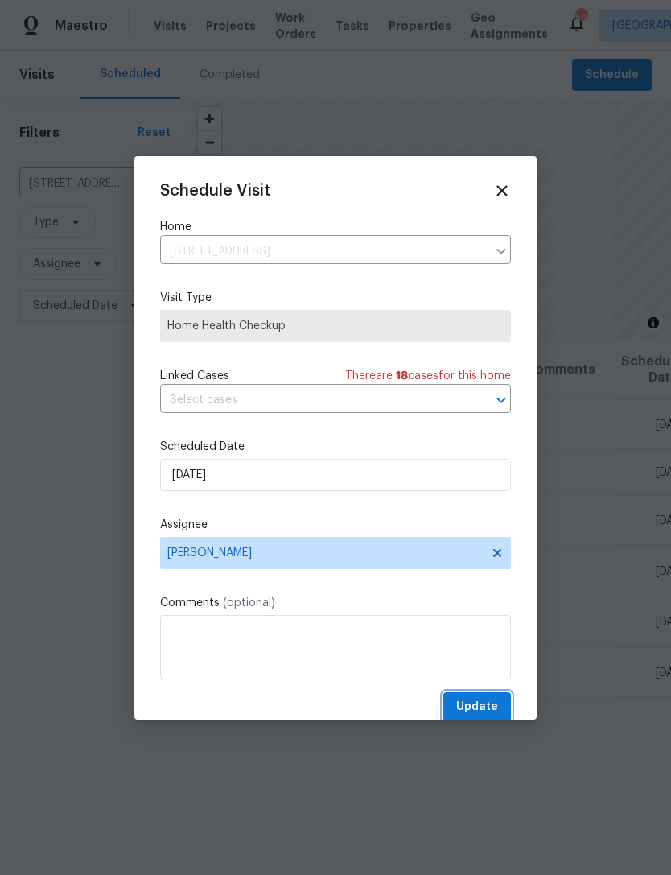
click at [478, 712] on span "Update" at bounding box center [477, 707] width 42 height 20
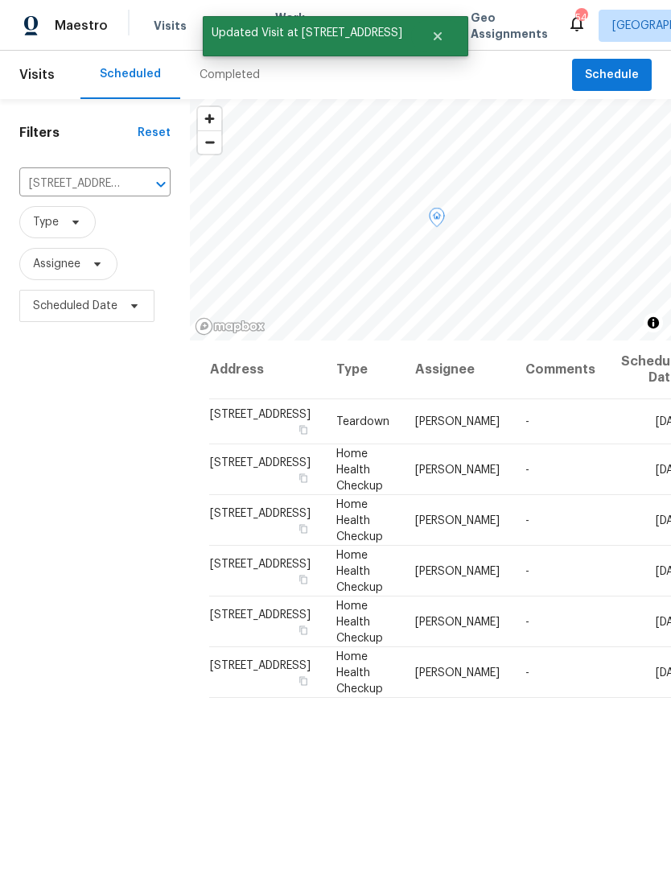
click at [0, 0] on icon at bounding box center [0, 0] width 0 height 0
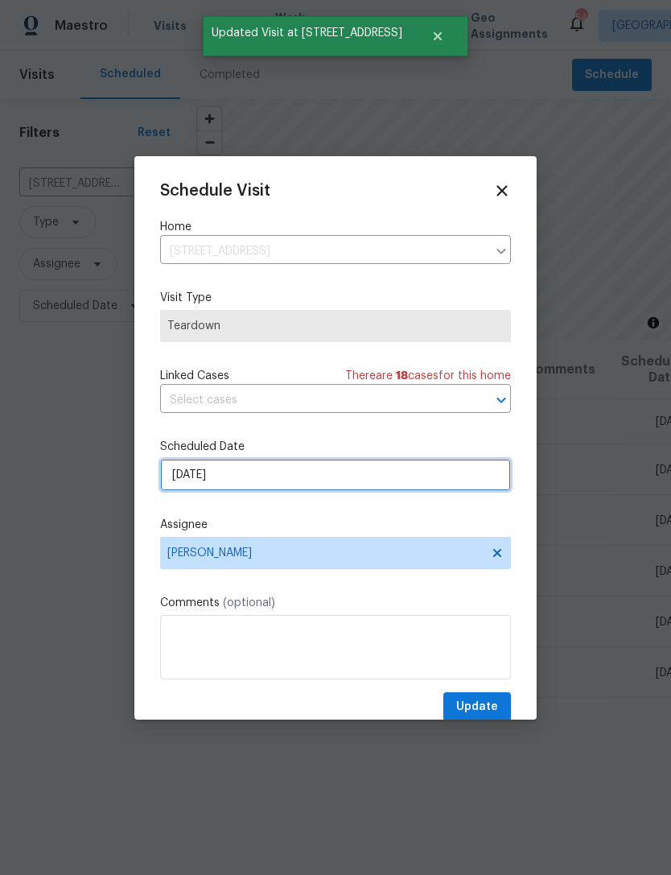
click at [296, 480] on input "[DATE]" at bounding box center [335, 475] width 351 height 32
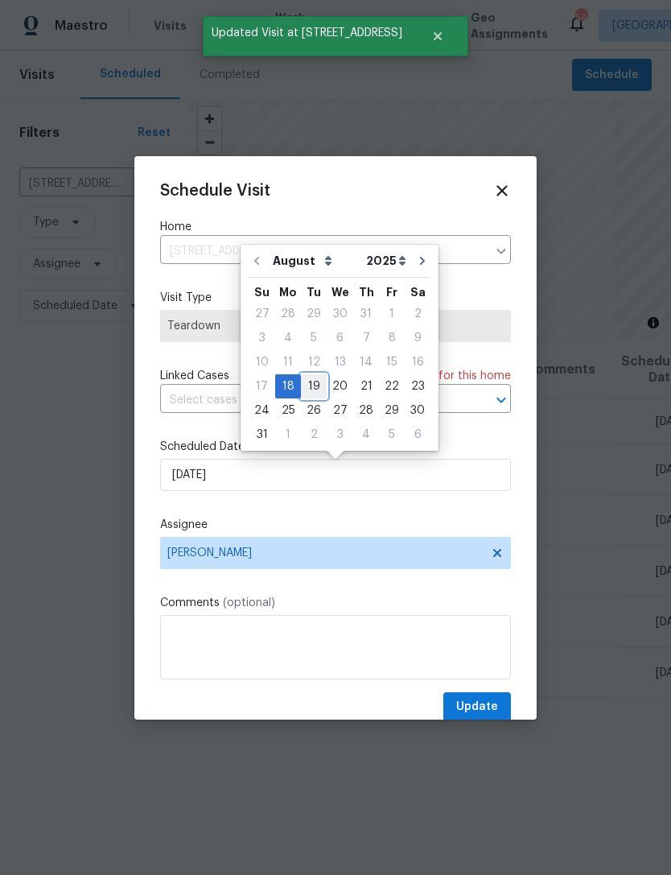
click at [308, 386] on div "19" at bounding box center [314, 386] width 26 height 23
type input "8/19/2025"
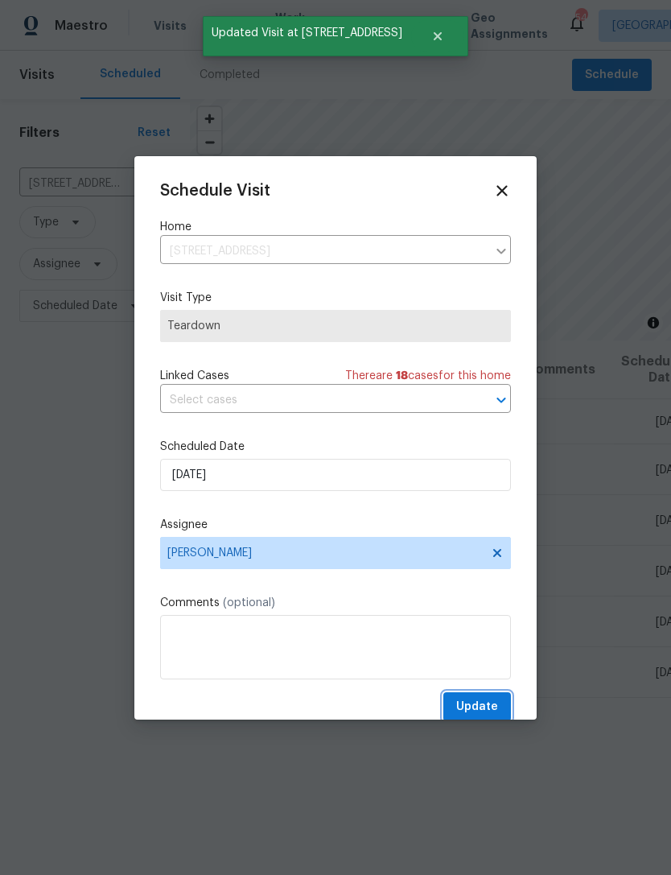
click at [482, 717] on span "Update" at bounding box center [477, 707] width 42 height 20
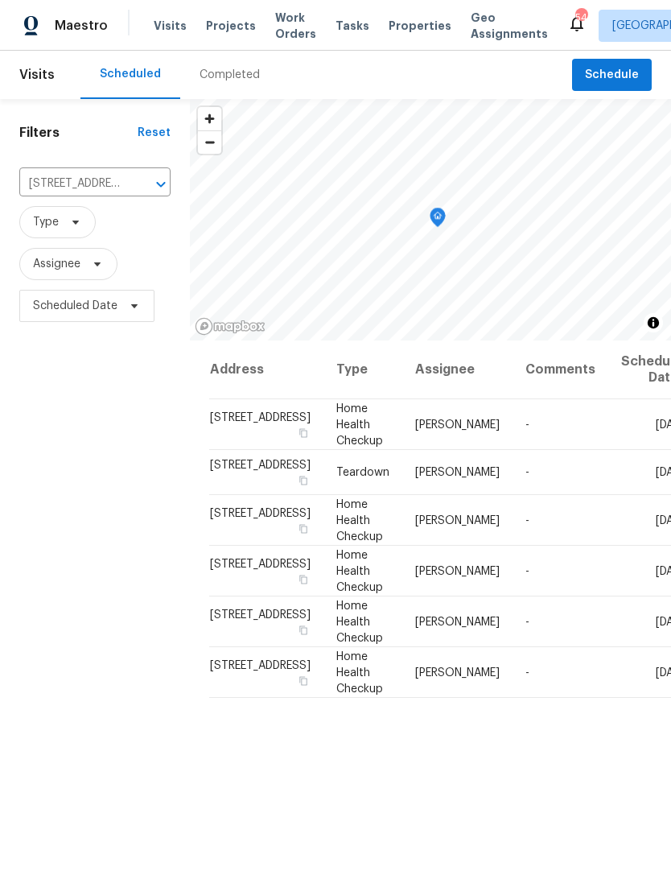
click at [80, 180] on input "4817 Enclave Dr, Union City, GA 30291" at bounding box center [72, 183] width 106 height 25
type input "5281"
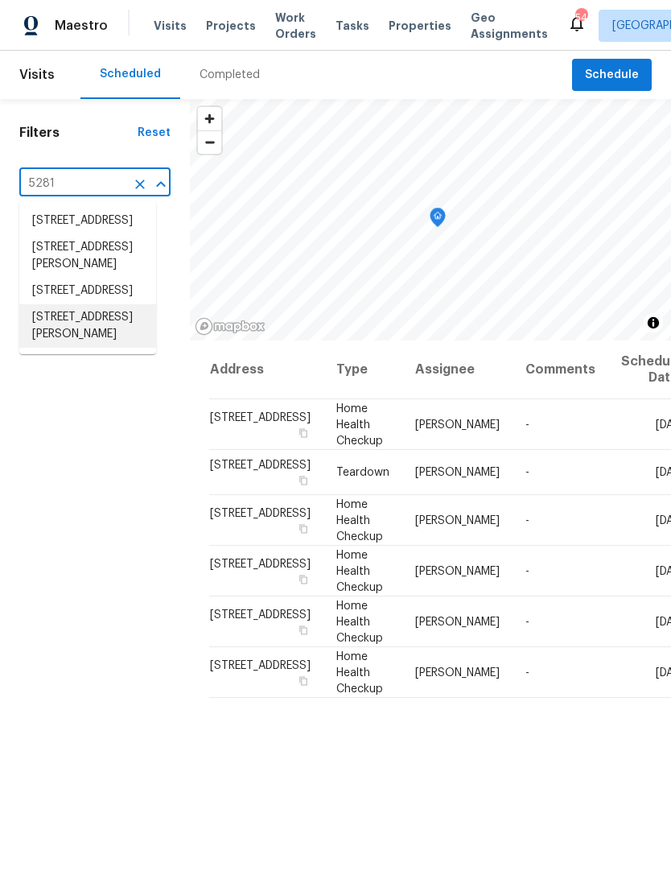
click at [125, 348] on li "5281 Brookshire Ct, Douglasville, GA 30135" at bounding box center [87, 325] width 137 height 43
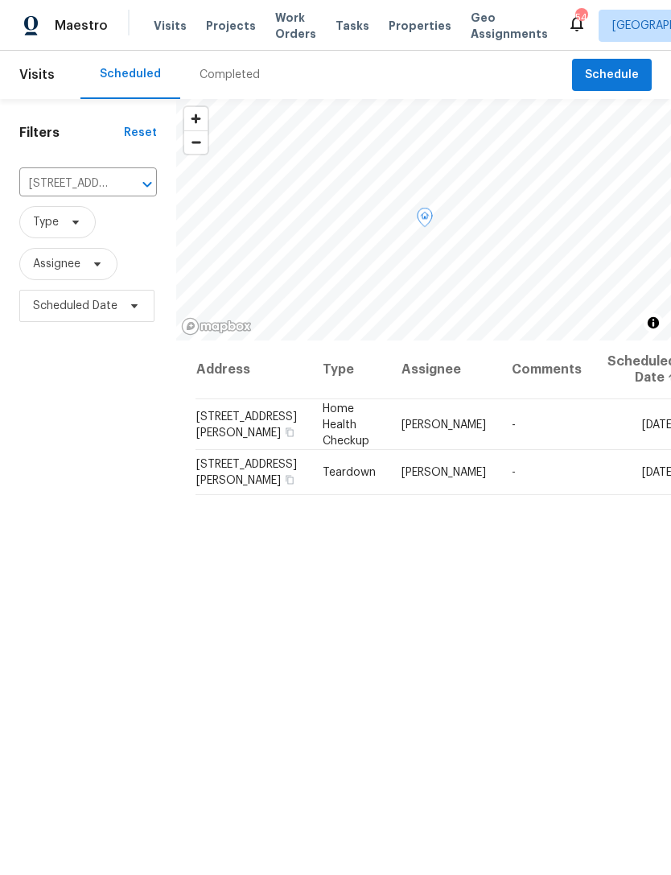
click at [0, 0] on icon at bounding box center [0, 0] width 0 height 0
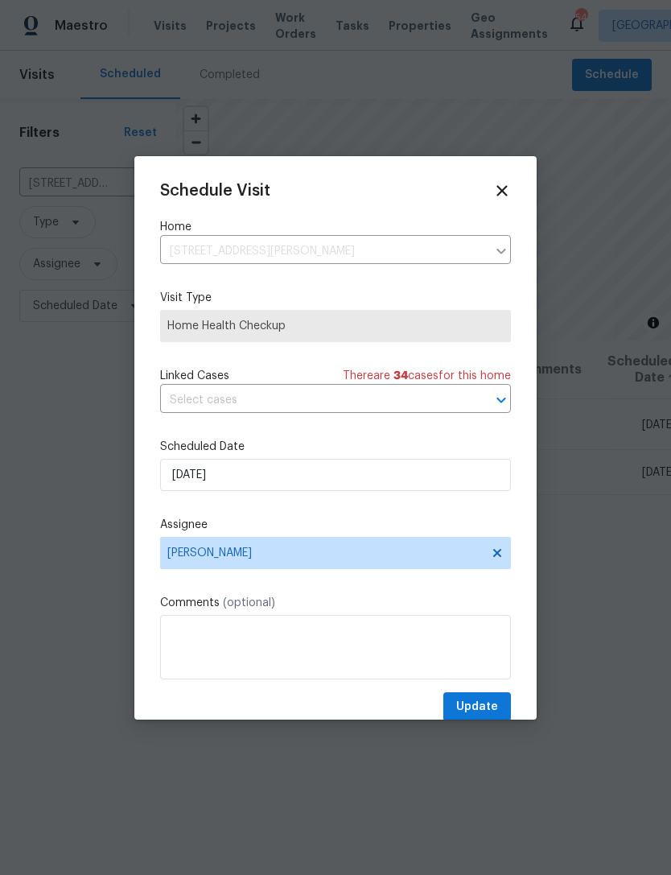
click at [464, 440] on div "Schedule Visit Home 5281 Brookshire Ct, Douglasville, GA 30135 ​ Visit Type Hom…" at bounding box center [335, 452] width 351 height 540
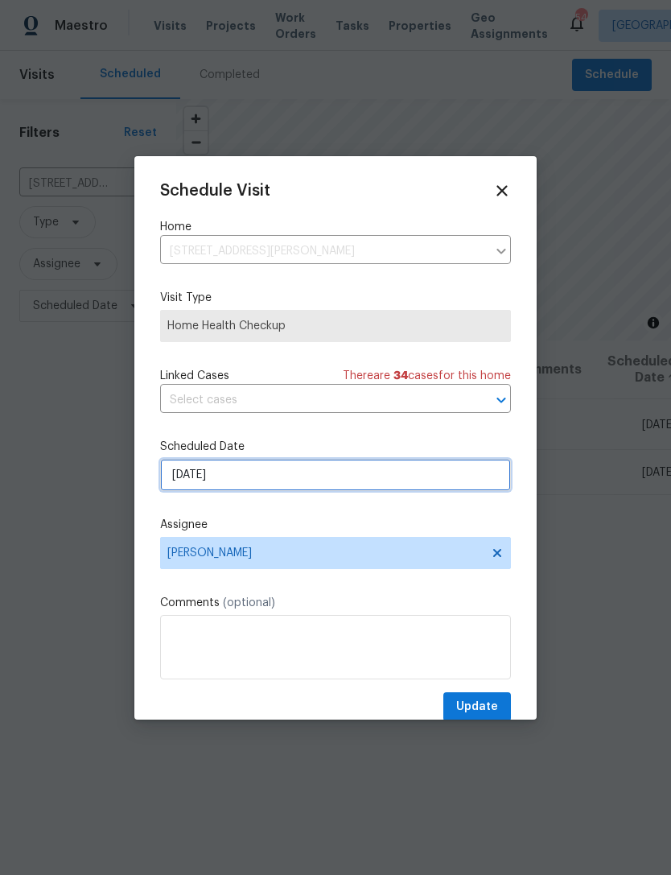
click at [442, 480] on input "[DATE]" at bounding box center [335, 475] width 351 height 32
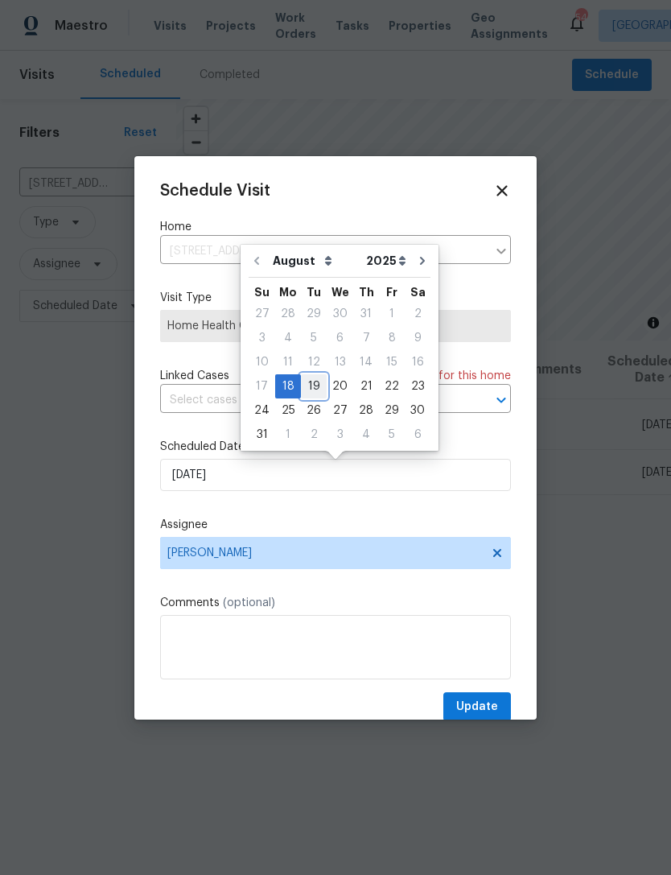
click at [308, 386] on div "19" at bounding box center [314, 386] width 26 height 23
type input "8/19/2025"
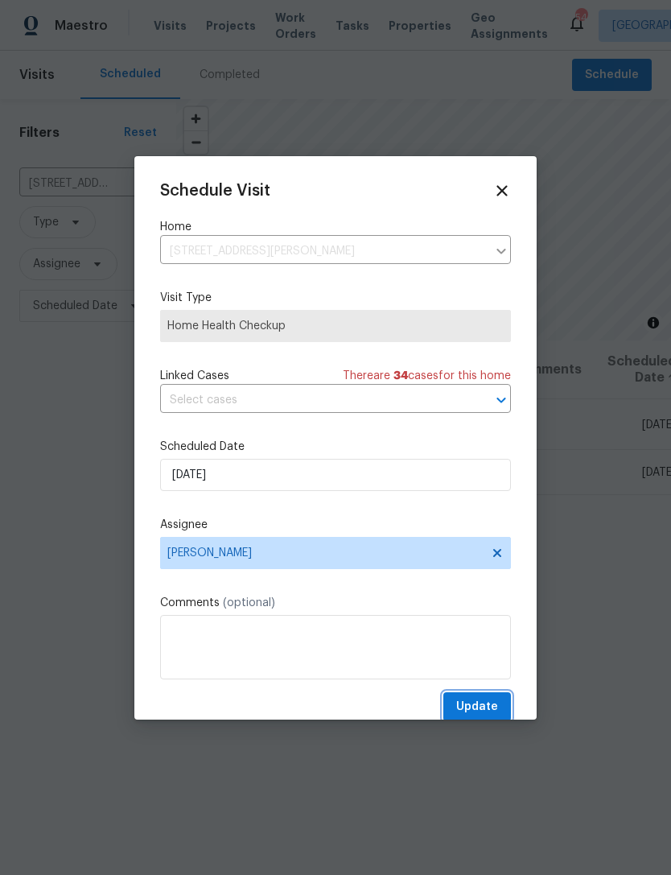
click at [484, 704] on span "Update" at bounding box center [477, 707] width 42 height 20
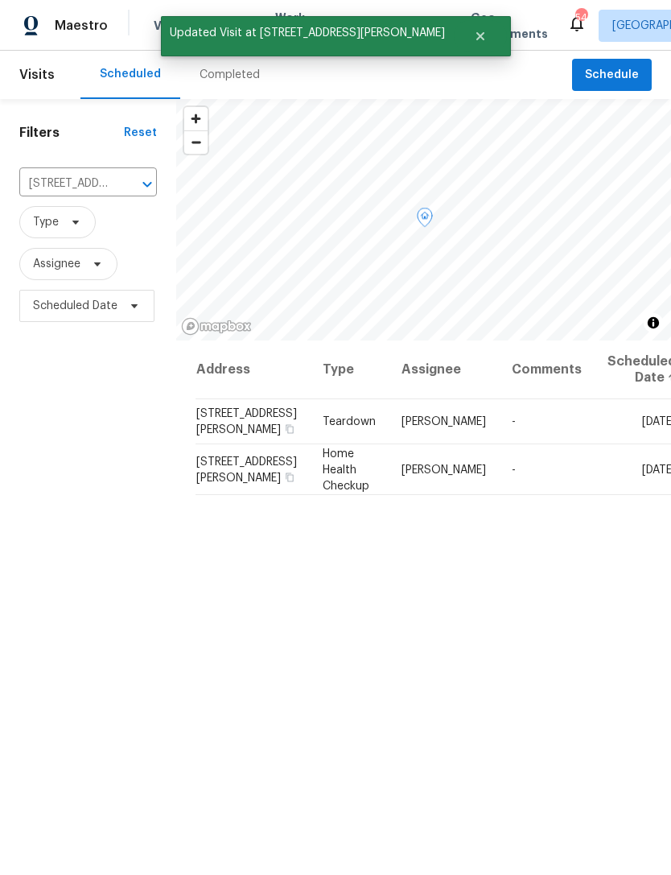
click at [595, 444] on td "Mon, Aug 18" at bounding box center [636, 421] width 82 height 45
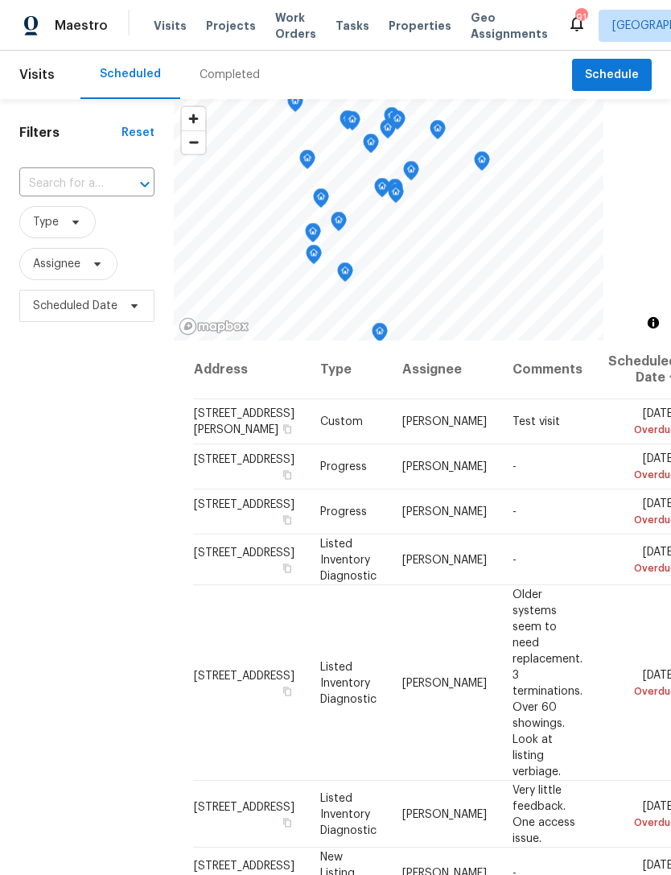
click at [120, 179] on div at bounding box center [134, 184] width 42 height 23
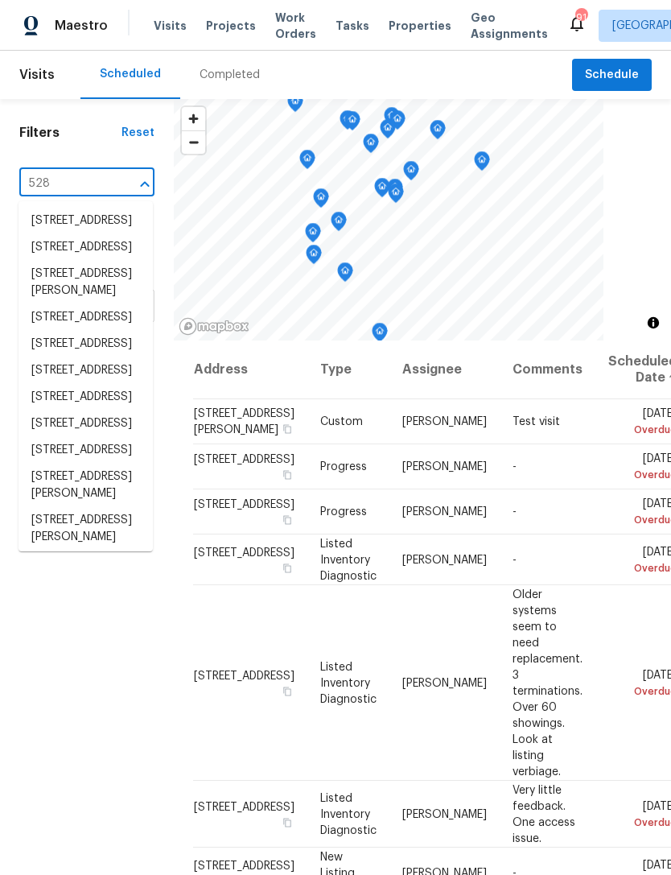
type input "5281"
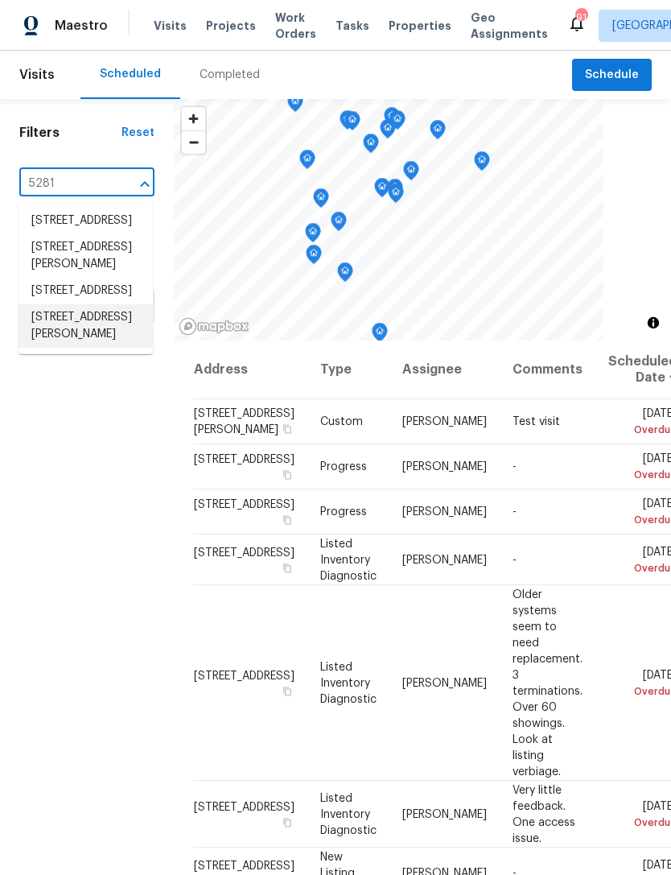
click at [101, 348] on li "5281 Brookshire Ct, Douglasville, GA 30135" at bounding box center [86, 325] width 134 height 43
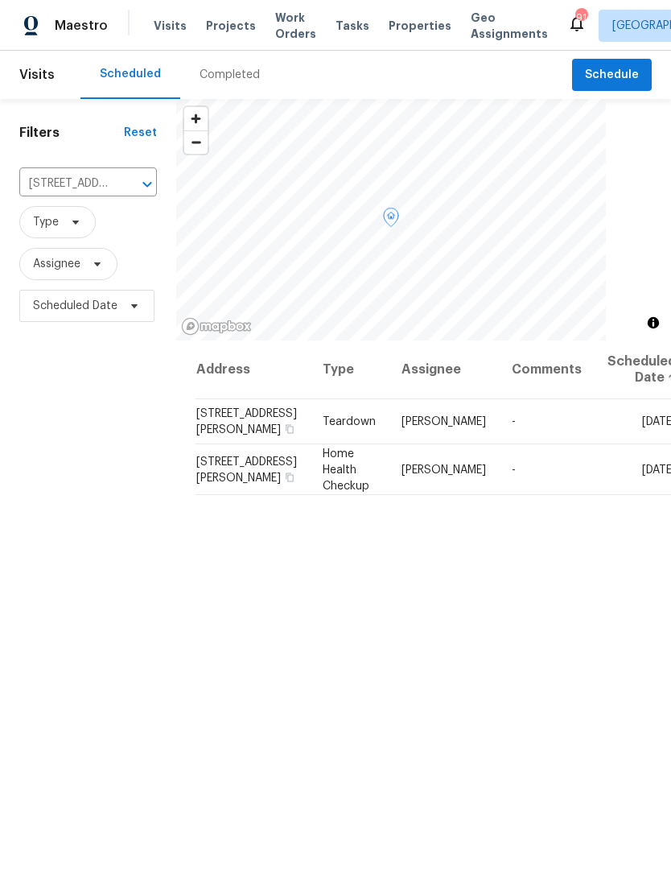
click at [0, 0] on icon at bounding box center [0, 0] width 0 height 0
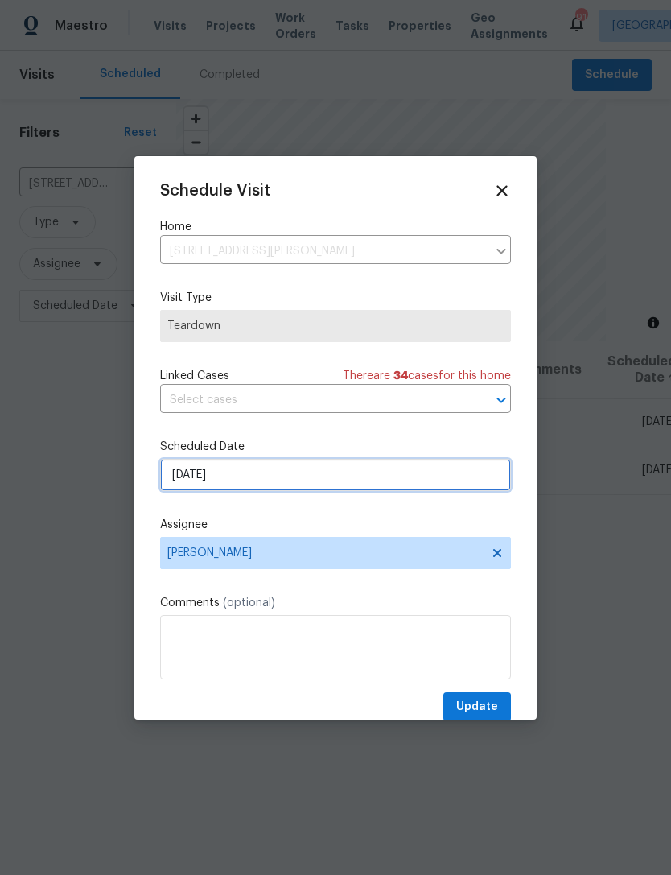
click at [428, 489] on input "[DATE]" at bounding box center [335, 475] width 351 height 32
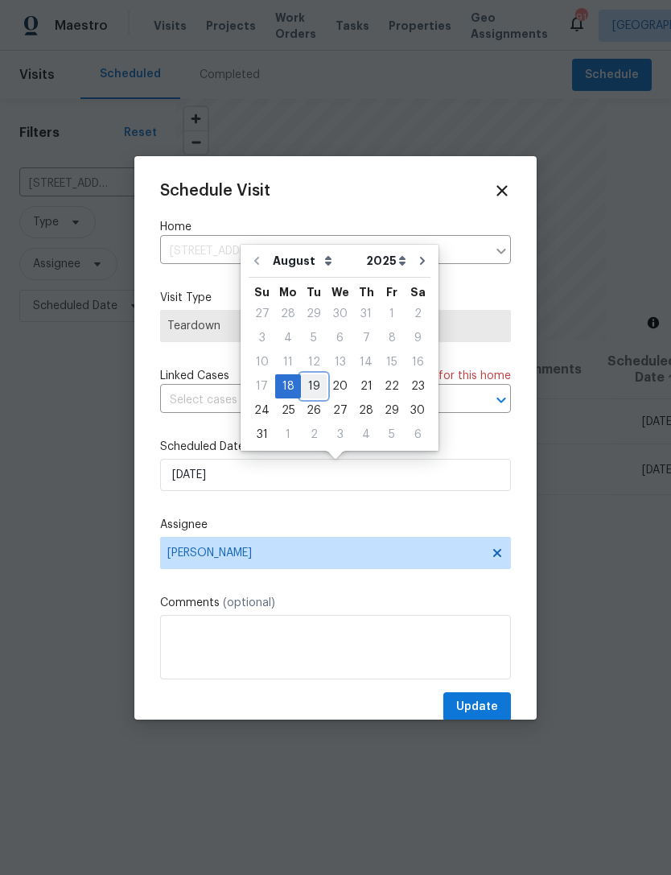
click at [314, 390] on div "19" at bounding box center [314, 386] width 26 height 23
type input "[DATE]"
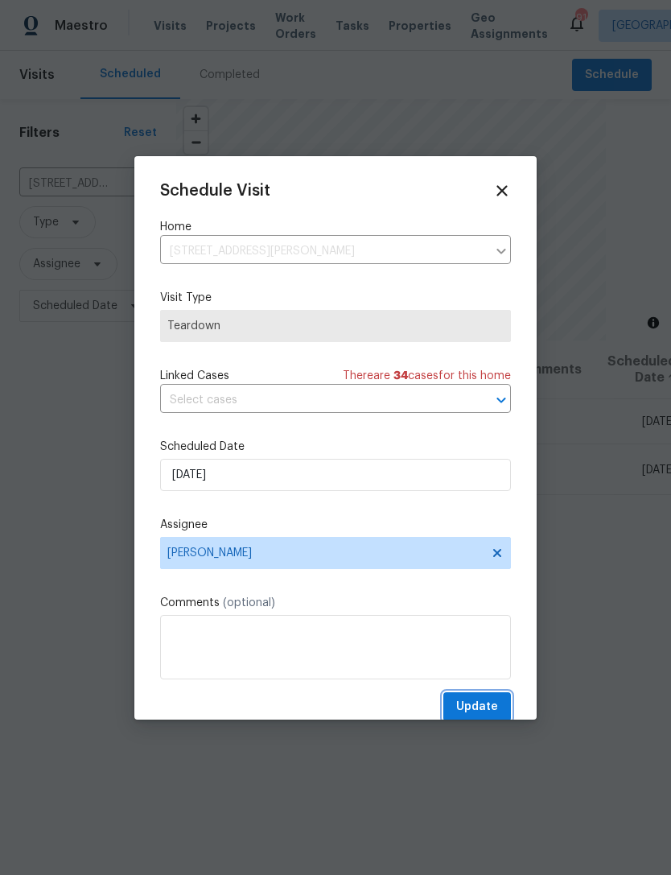
click at [494, 696] on button "Update" at bounding box center [477, 707] width 68 height 30
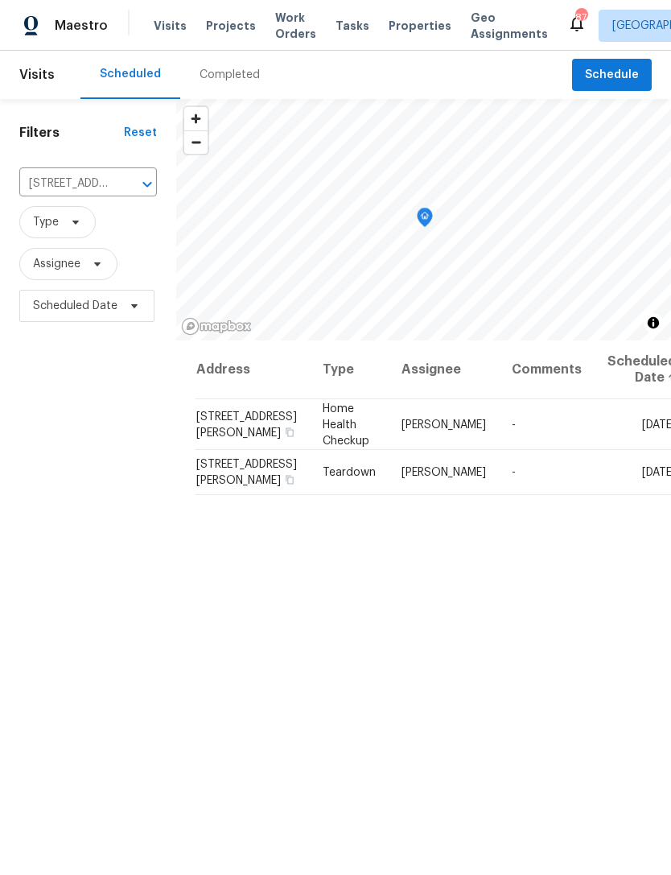
click at [105, 176] on input "[STREET_ADDRESS][PERSON_NAME]" at bounding box center [65, 183] width 93 height 25
type input "4428"
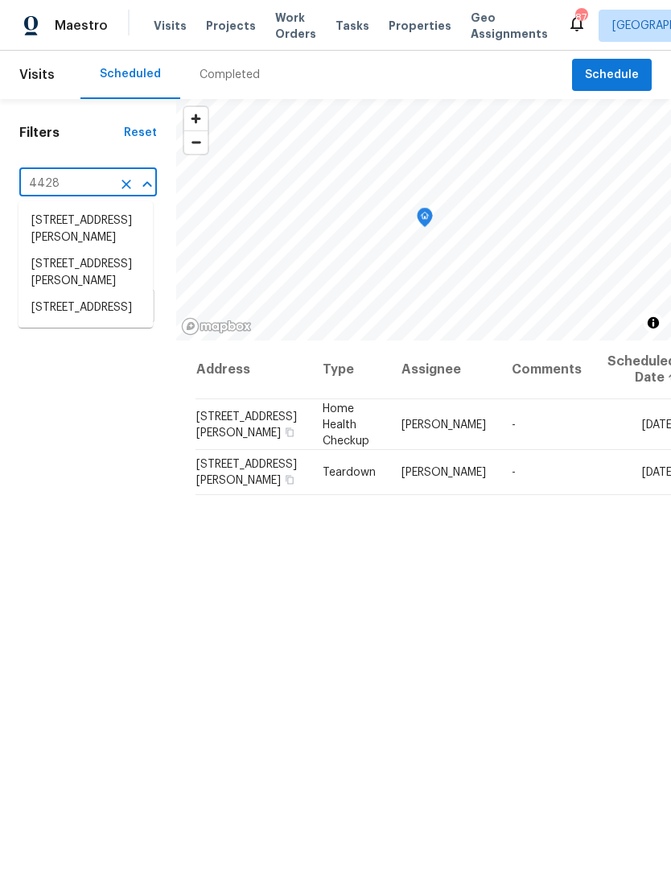
click at [107, 321] on li "4428 Belcamp Rd, Fairburn, GA 30213" at bounding box center [86, 308] width 134 height 27
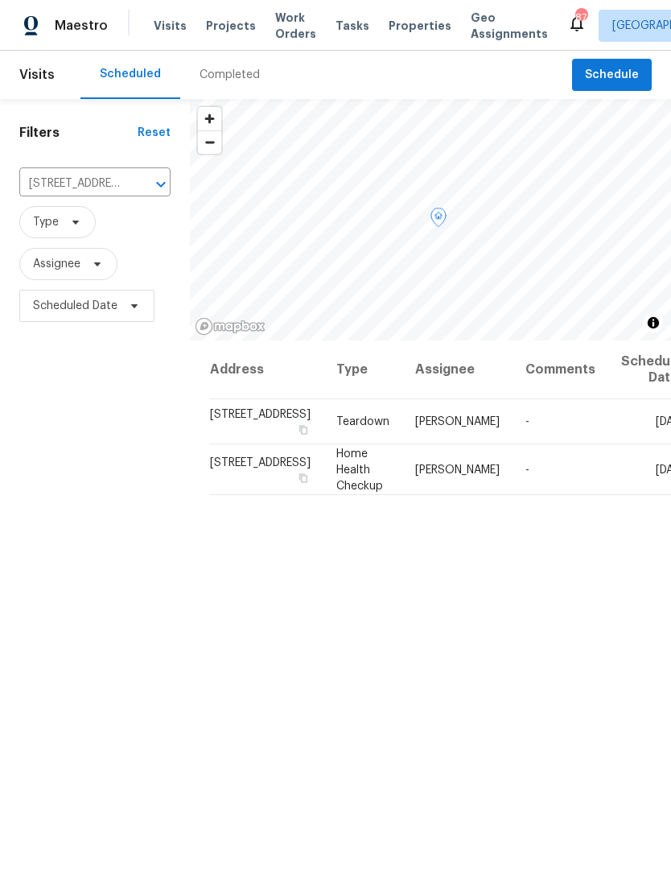
click at [0, 0] on icon at bounding box center [0, 0] width 0 height 0
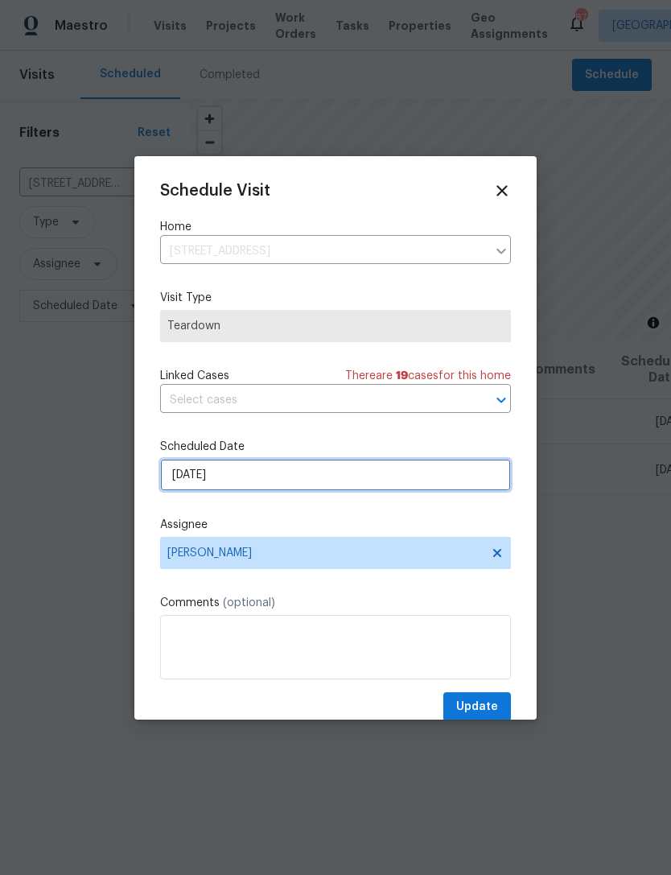
click at [340, 480] on input "[DATE]" at bounding box center [335, 475] width 351 height 32
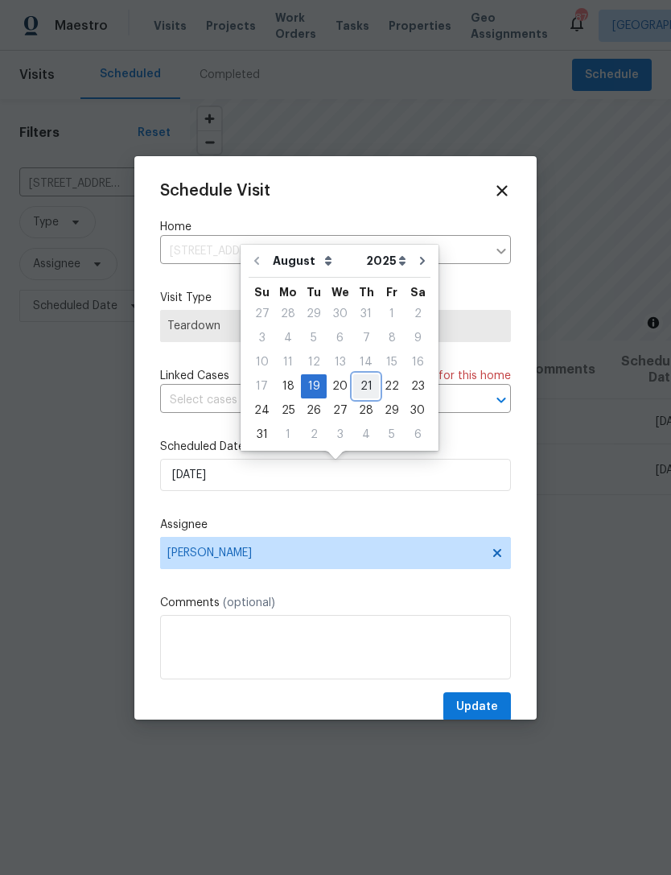
click at [362, 384] on div "21" at bounding box center [366, 386] width 26 height 23
type input "8/21/2025"
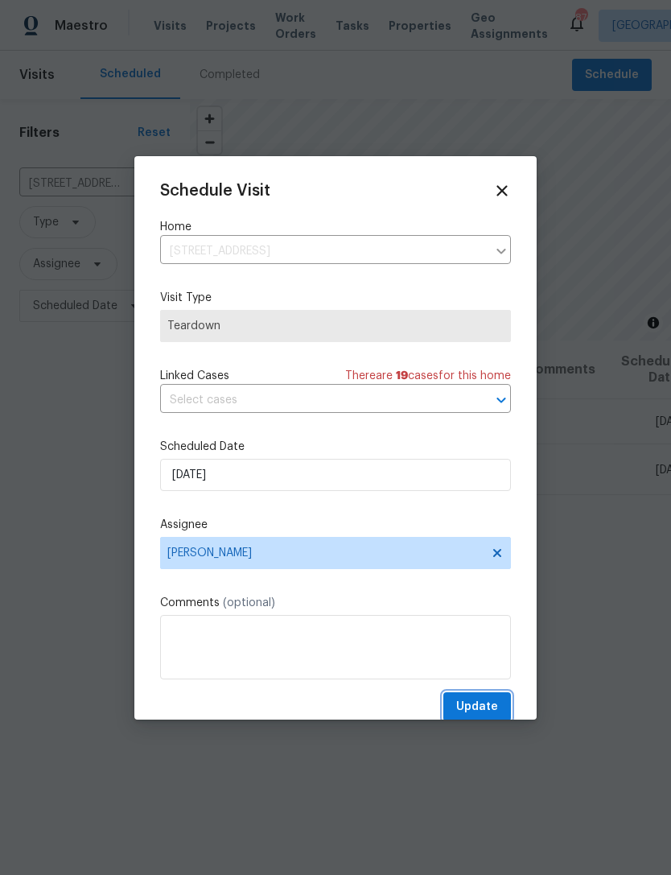
click at [494, 696] on button "Update" at bounding box center [477, 707] width 68 height 30
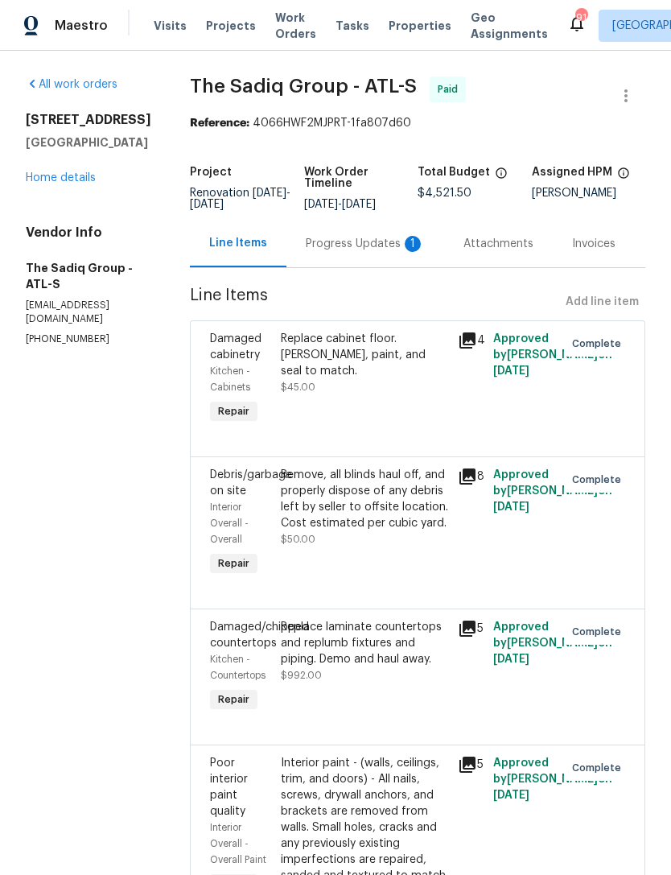
click at [68, 184] on link "Home details" at bounding box center [61, 177] width 70 height 11
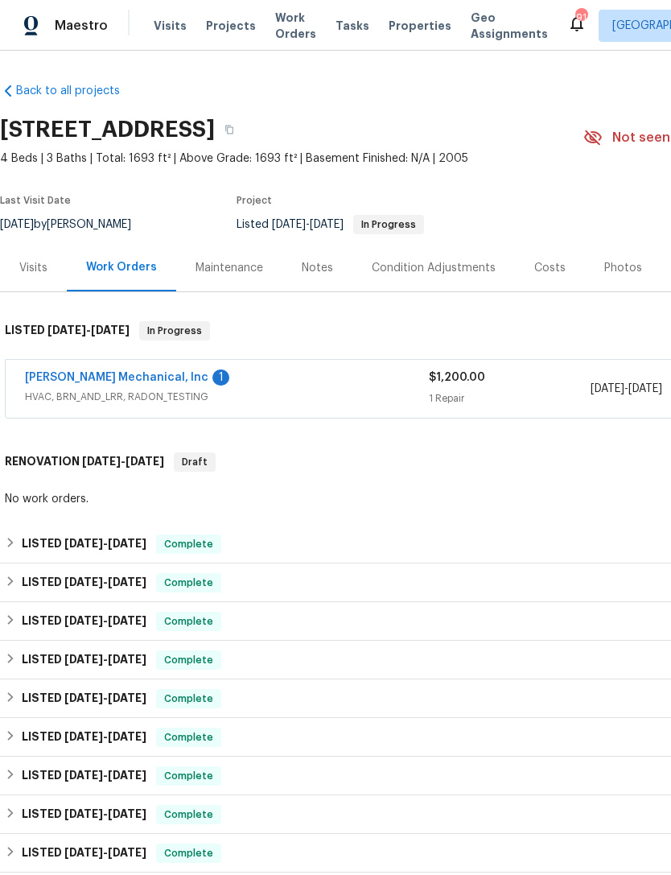
click at [133, 382] on link "[PERSON_NAME] Mechanical, Inc" at bounding box center [117, 377] width 184 height 11
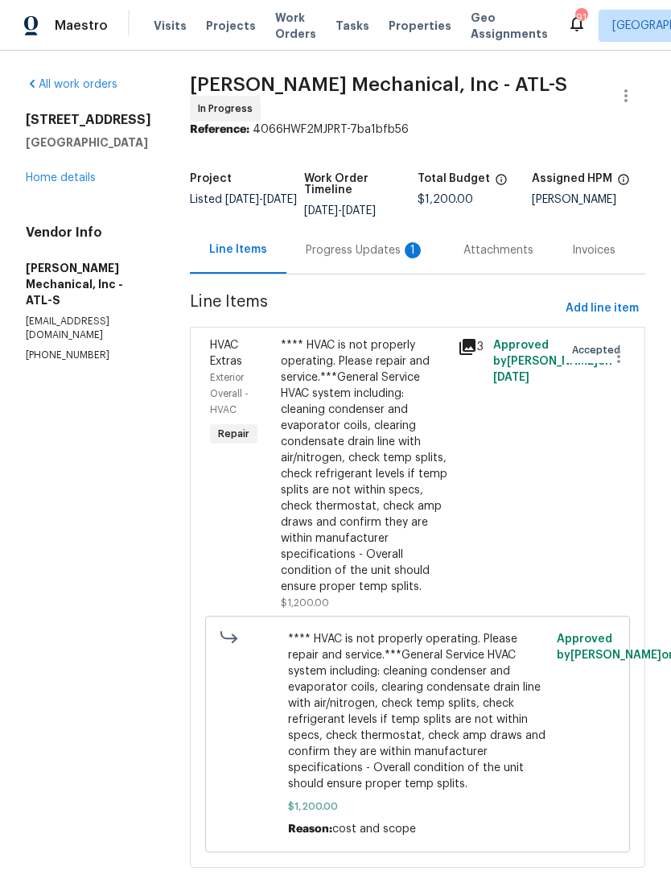
click at [367, 258] on div "Progress Updates 1" at bounding box center [365, 250] width 119 height 16
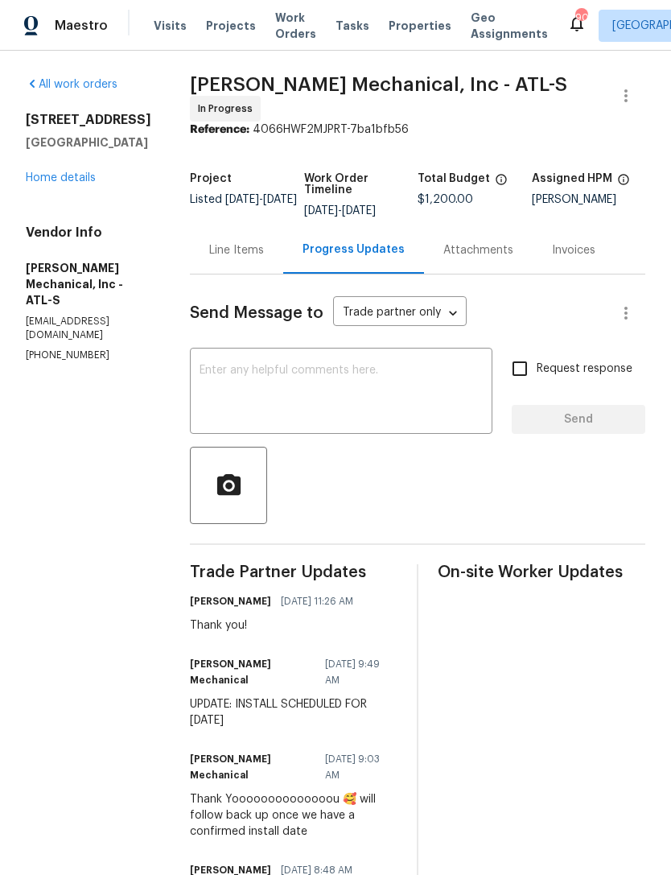
click at [72, 179] on link "Home details" at bounding box center [61, 177] width 70 height 11
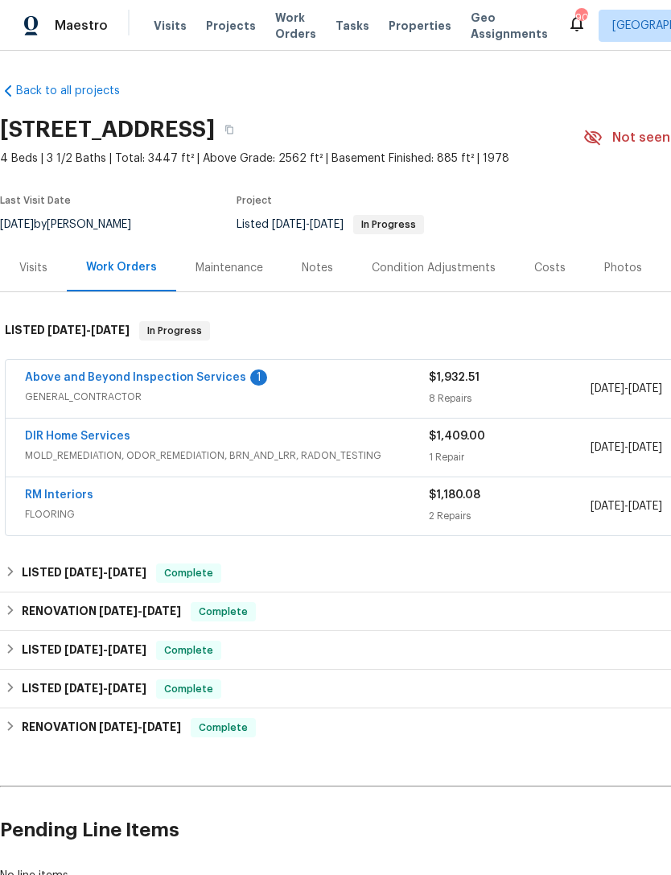
click at [175, 382] on link "Above and Beyond Inspection Services" at bounding box center [135, 377] width 221 height 11
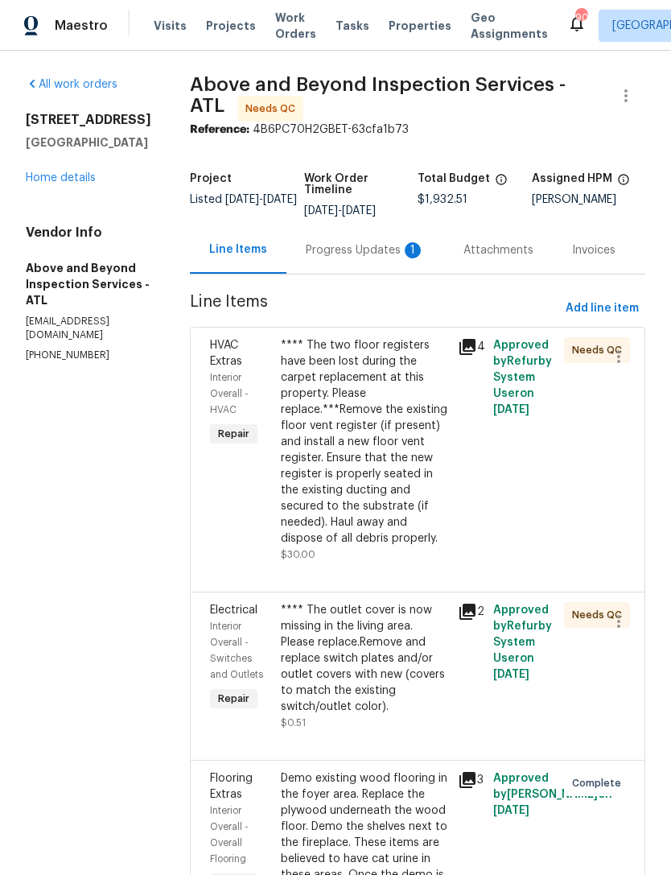
click at [388, 257] on div "Progress Updates 1" at bounding box center [365, 250] width 119 height 16
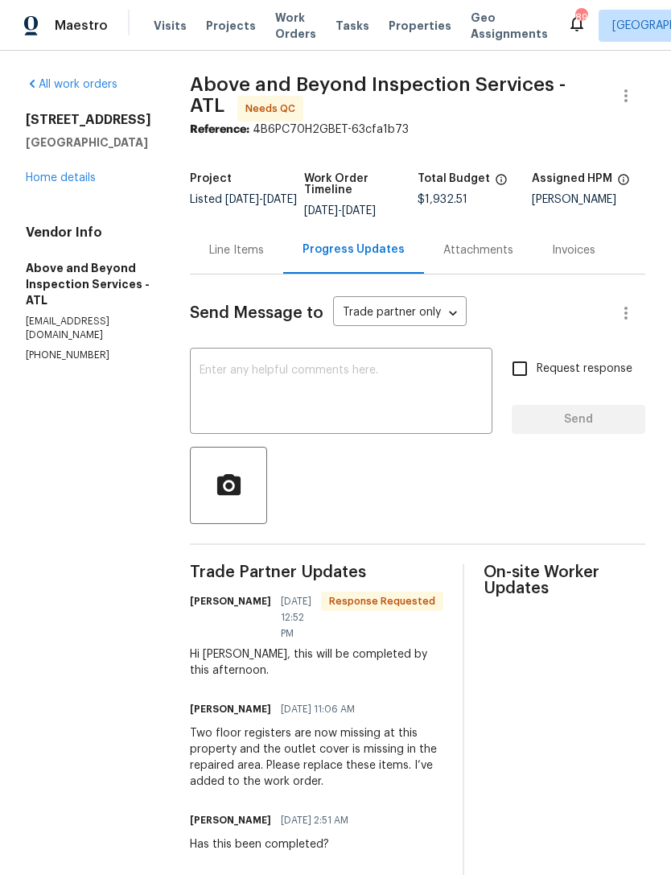
click at [80, 181] on link "Home details" at bounding box center [61, 177] width 70 height 11
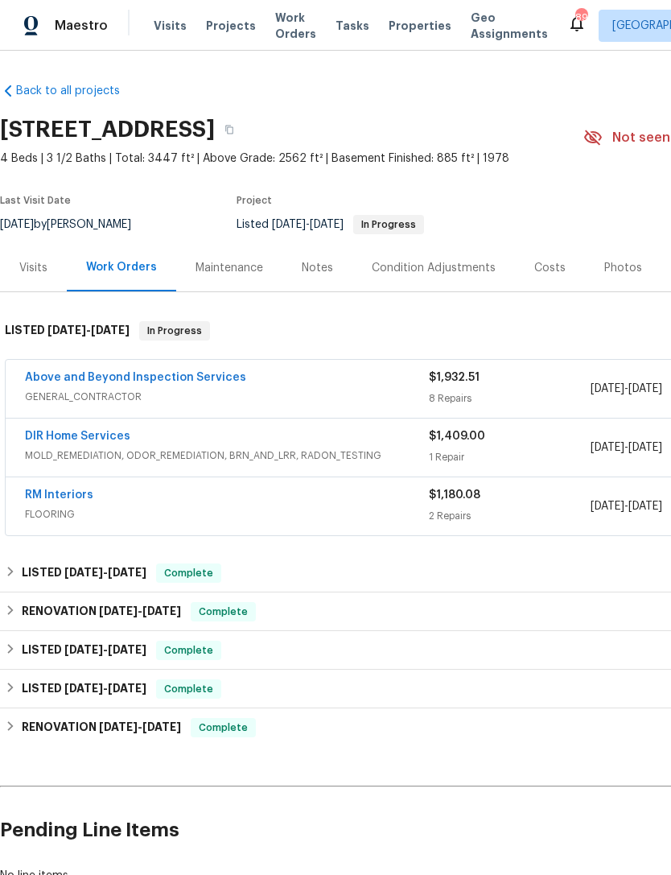
click at [144, 373] on link "Above and Beyond Inspection Services" at bounding box center [135, 377] width 221 height 11
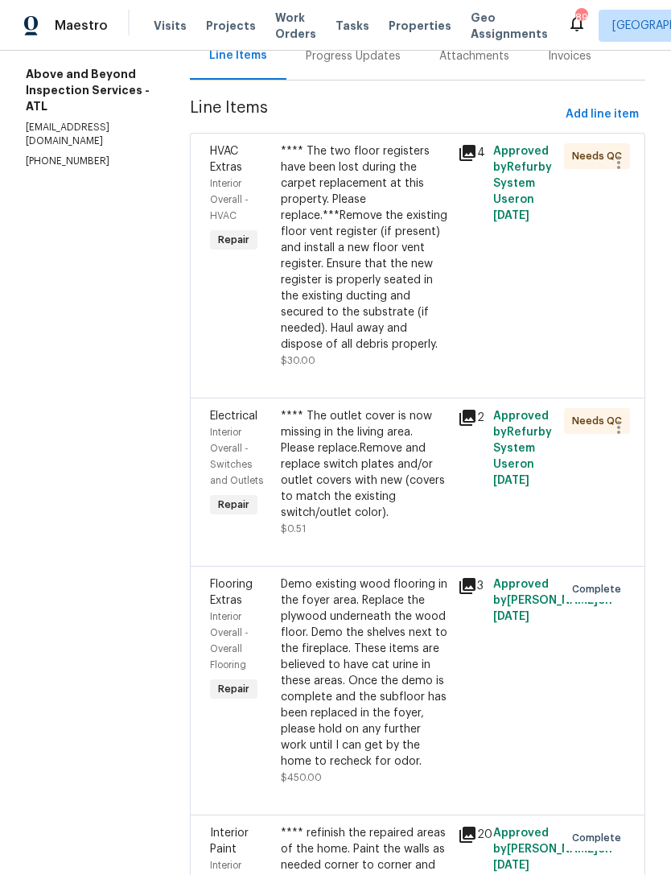
scroll to position [174, 0]
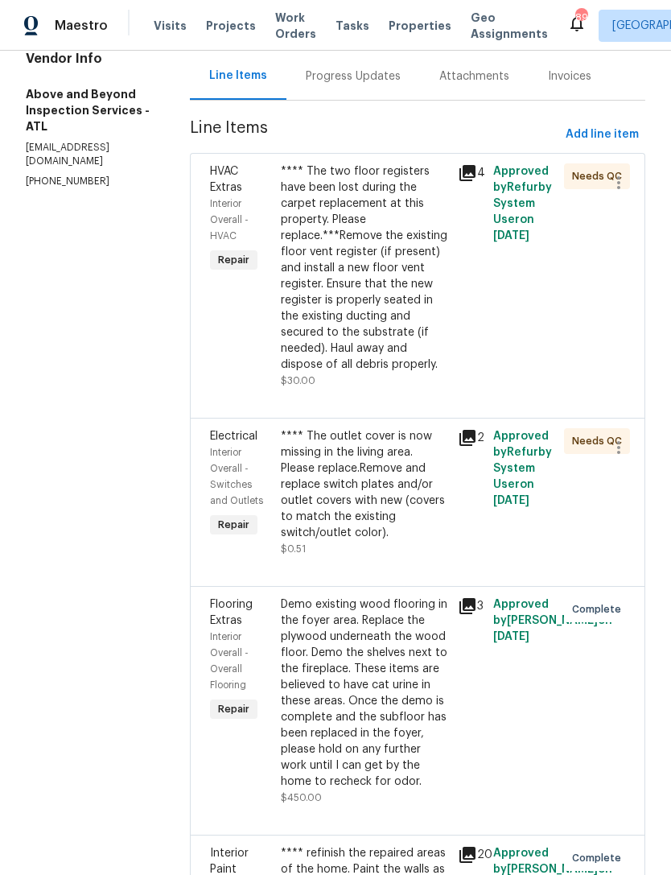
click at [431, 541] on div "**** The outlet cover is now missing in the living area. Please replace.Remove …" at bounding box center [364, 484] width 167 height 113
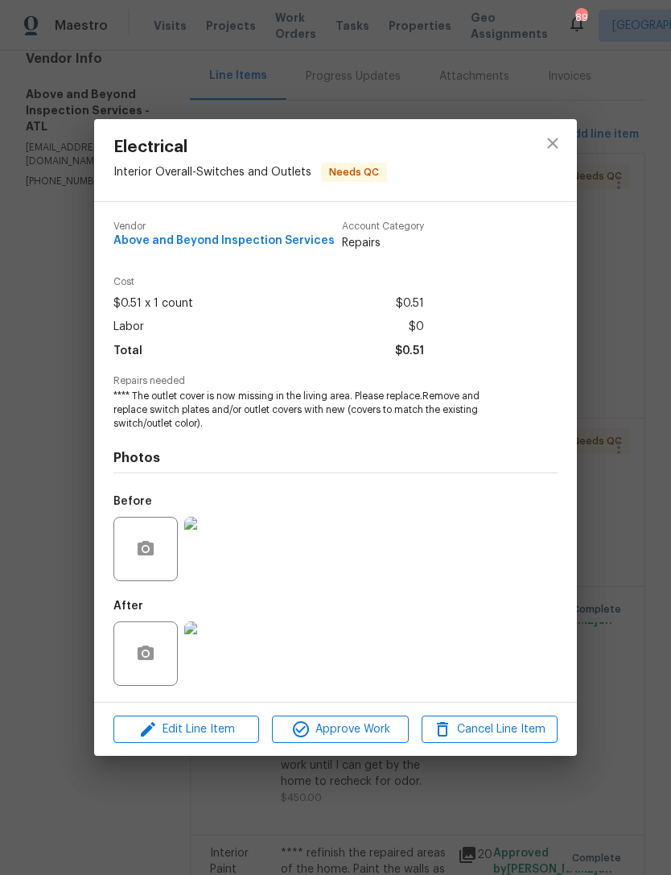
click at [344, 737] on span "Approve Work" at bounding box center [340, 730] width 126 height 20
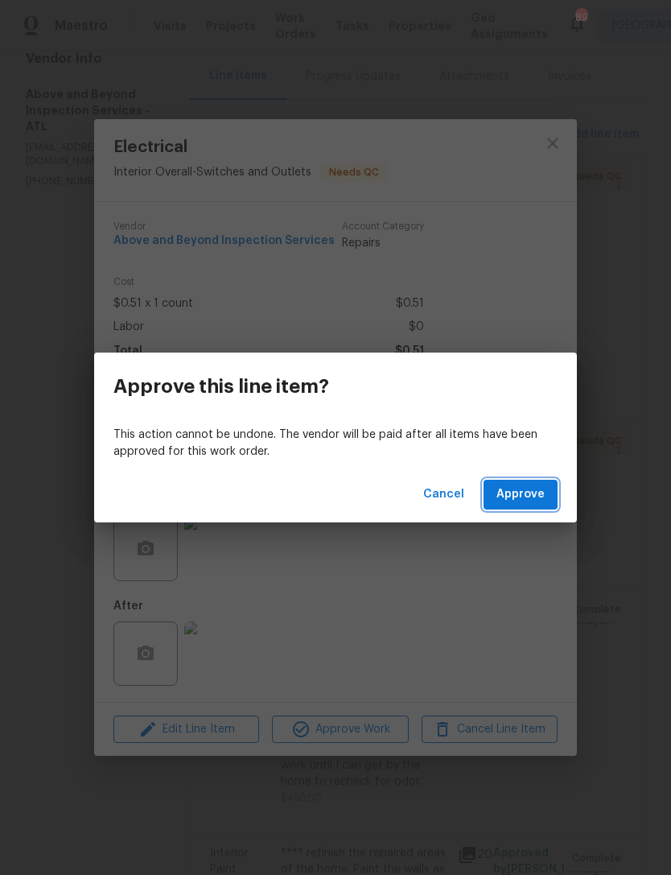
click at [522, 496] on span "Approve" at bounding box center [521, 495] width 48 height 20
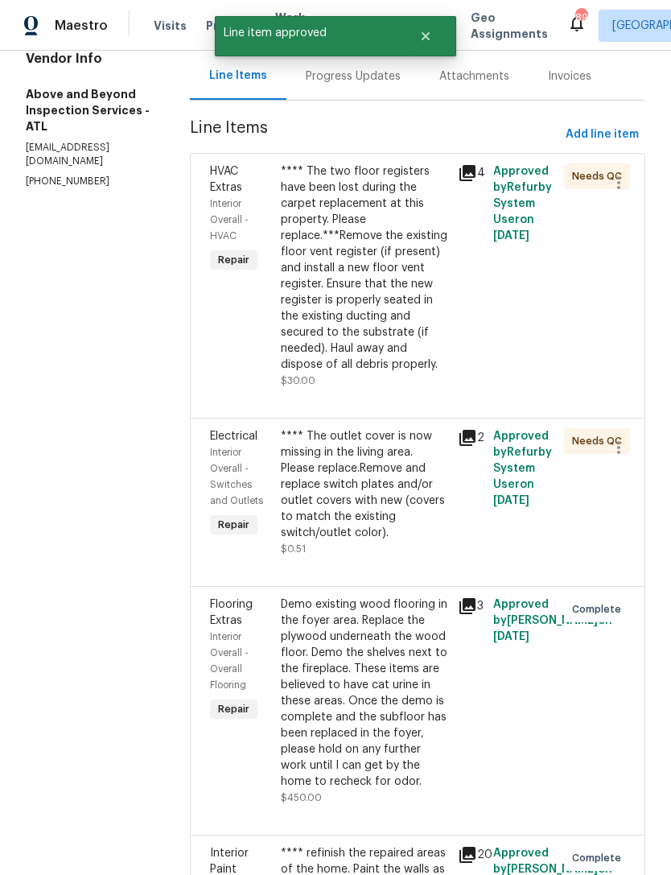
scroll to position [0, 0]
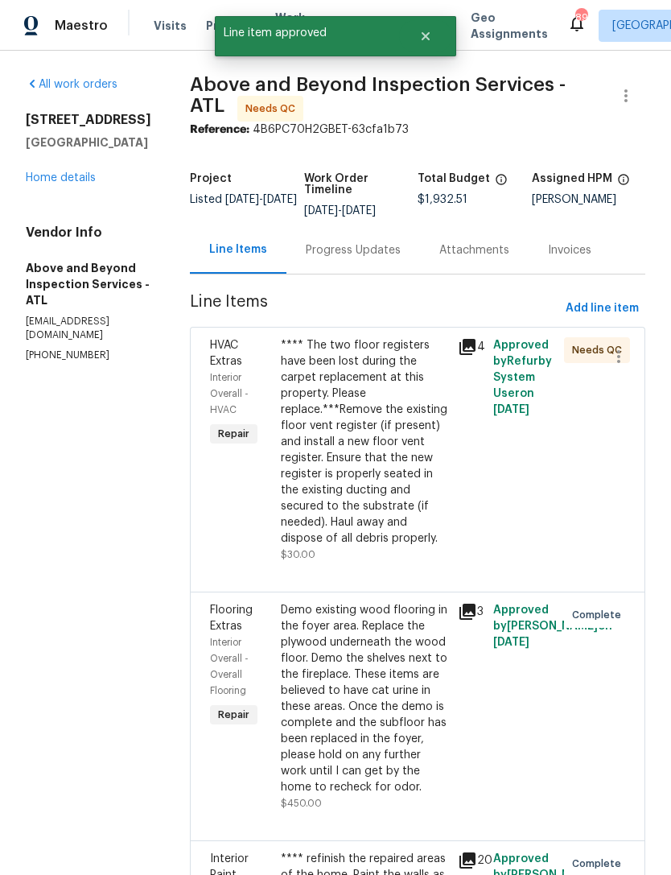
click at [410, 467] on div "**** The two floor registers have been lost during the carpet replacement at th…" at bounding box center [364, 441] width 167 height 209
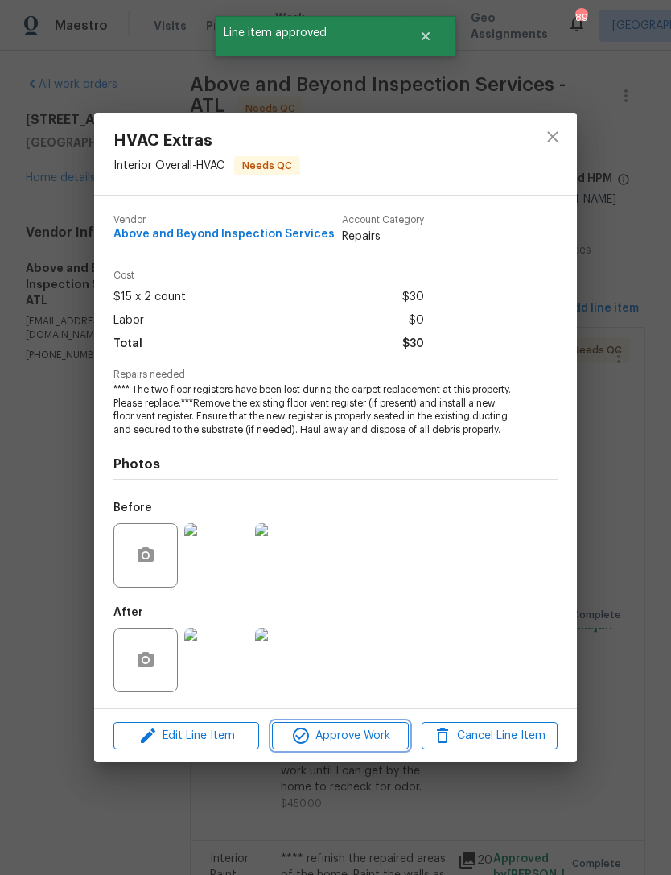
click at [348, 746] on span "Approve Work" at bounding box center [340, 736] width 126 height 20
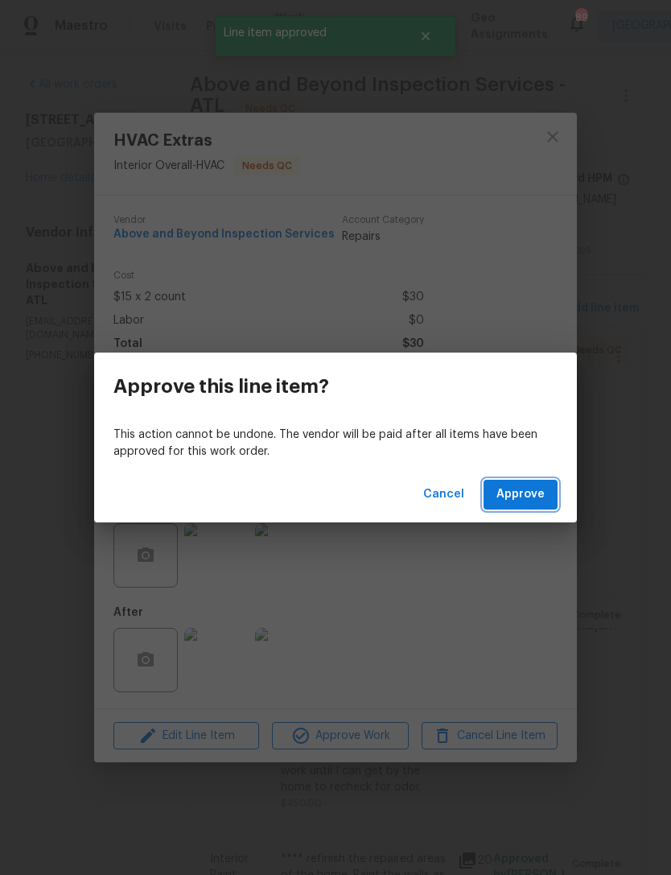
click at [527, 492] on span "Approve" at bounding box center [521, 495] width 48 height 20
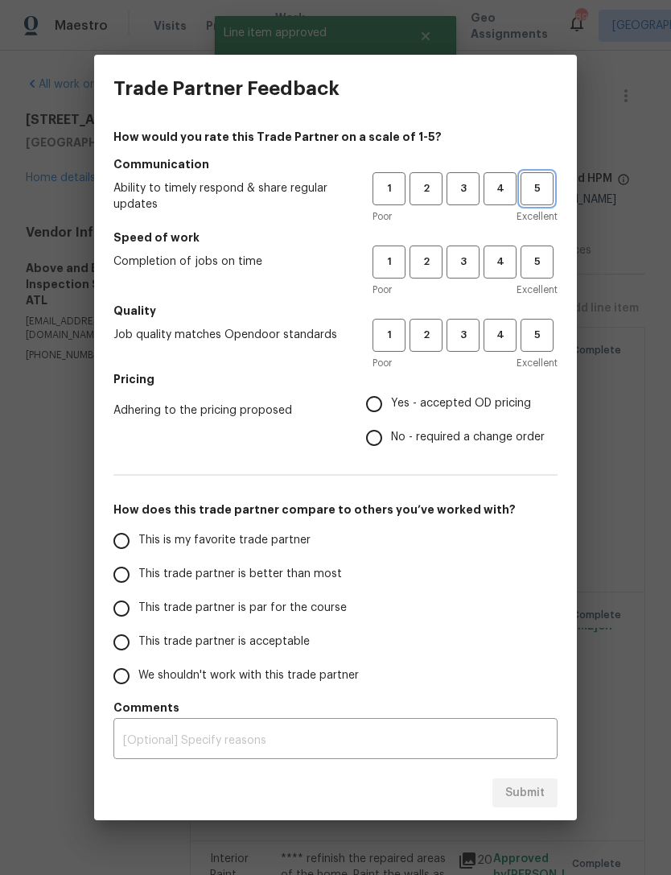
click at [544, 190] on span "5" at bounding box center [537, 188] width 30 height 19
click at [540, 254] on span "5" at bounding box center [537, 262] width 30 height 19
click at [528, 351] on button "5" at bounding box center [537, 335] width 33 height 33
click at [390, 401] on input "Yes - accepted OD pricing" at bounding box center [374, 404] width 34 height 34
radio input "true"
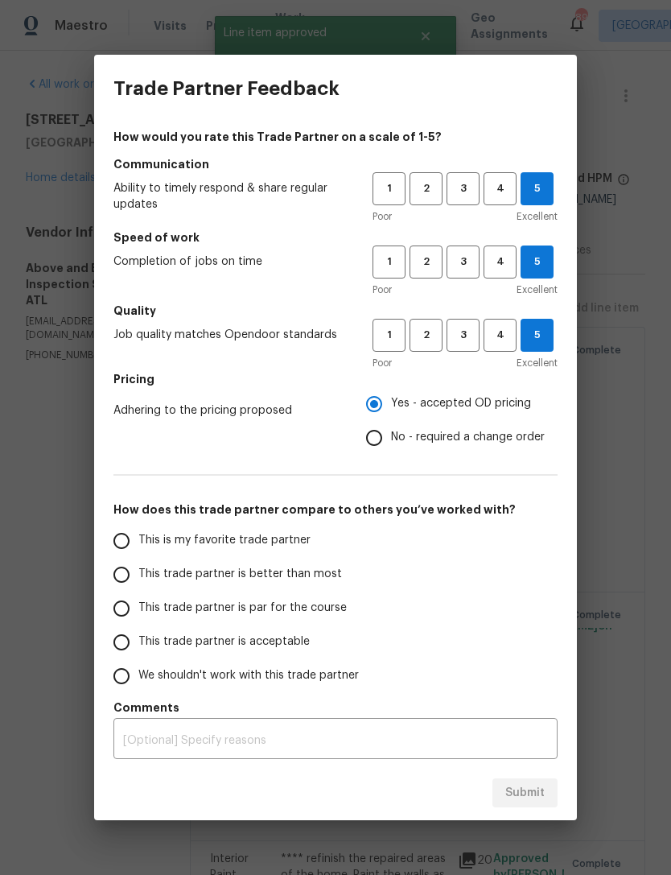
click at [137, 543] on input "This is my favorite trade partner" at bounding box center [122, 541] width 34 height 34
click at [543, 803] on button "Submit" at bounding box center [525, 793] width 65 height 30
radio input "true"
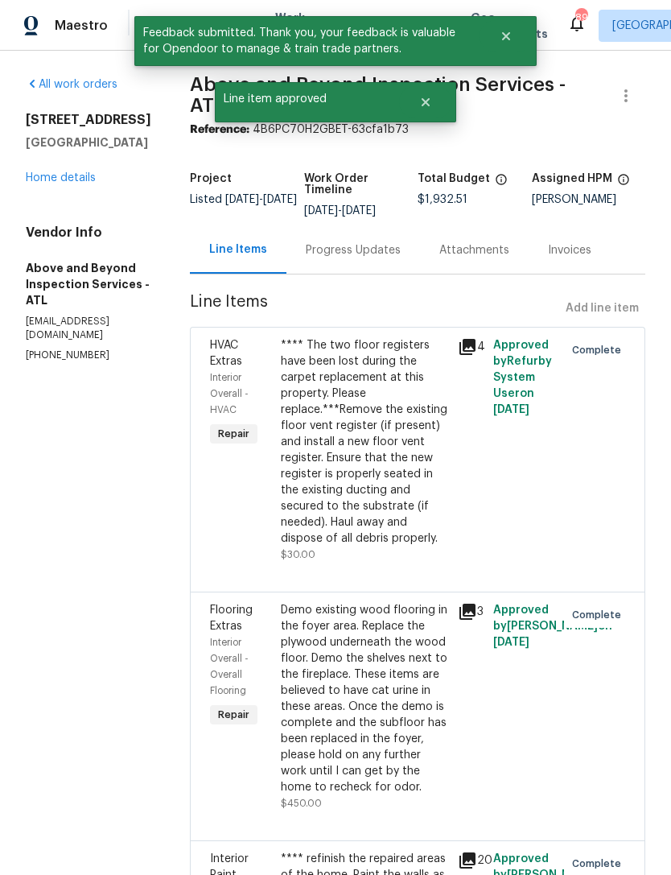
click at [72, 175] on link "Home details" at bounding box center [61, 177] width 70 height 11
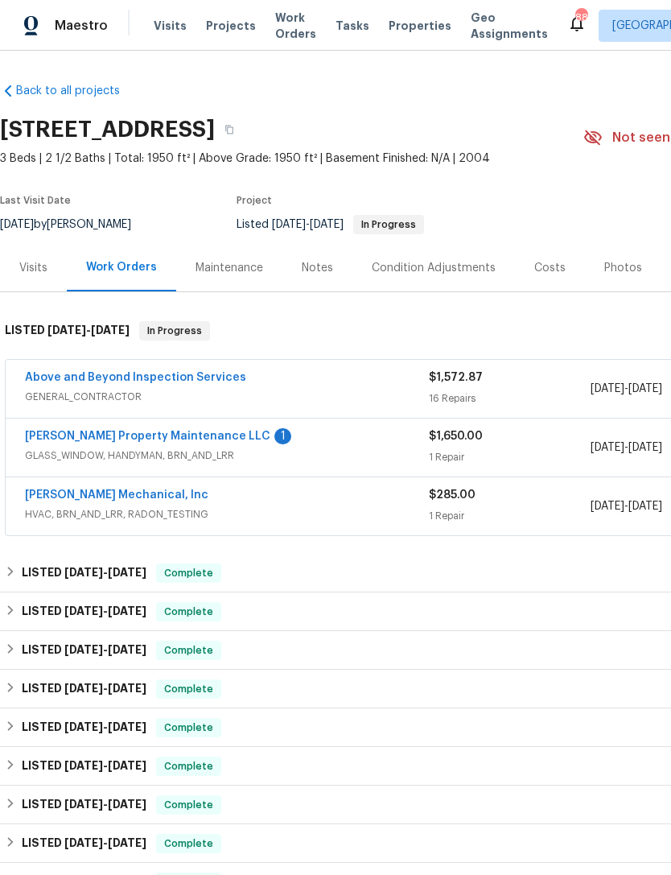
click at [160, 435] on link "[PERSON_NAME] Property Maintenance LLC" at bounding box center [147, 436] width 245 height 11
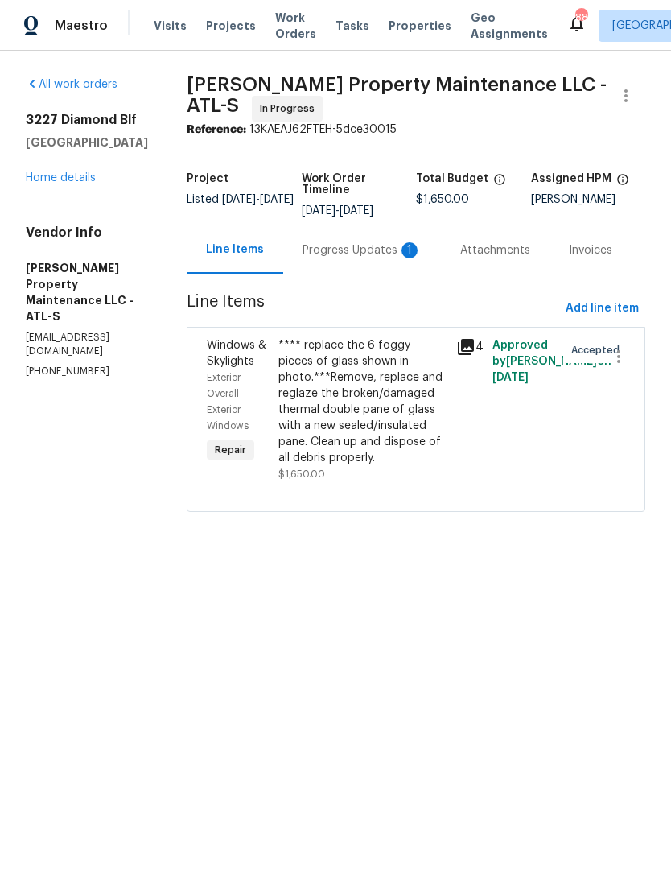
click at [354, 256] on div "Progress Updates 1" at bounding box center [362, 250] width 119 height 16
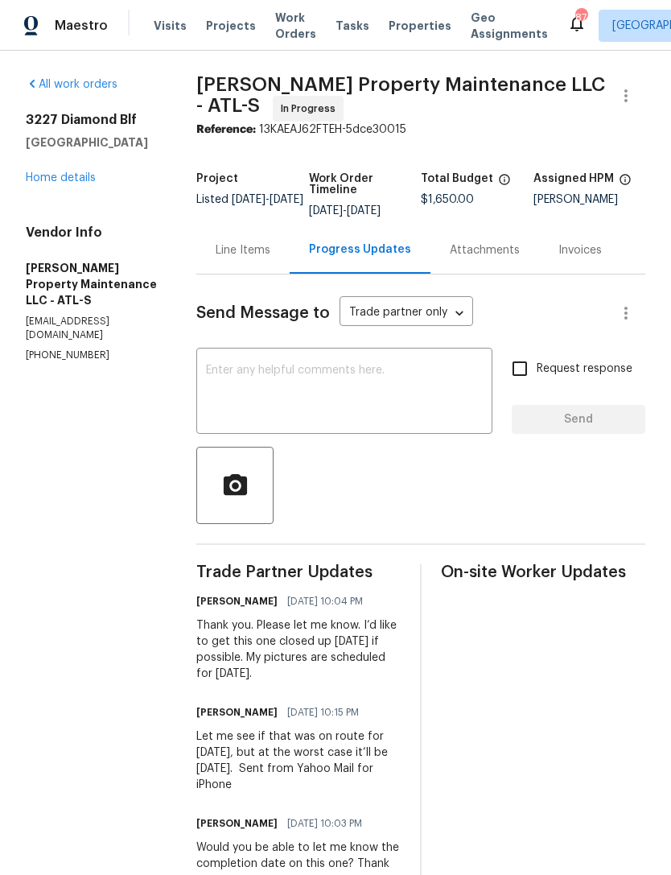
click at [80, 183] on link "Home details" at bounding box center [61, 177] width 70 height 11
